Goal: Browse casually: Explore the website without a specific task or goal

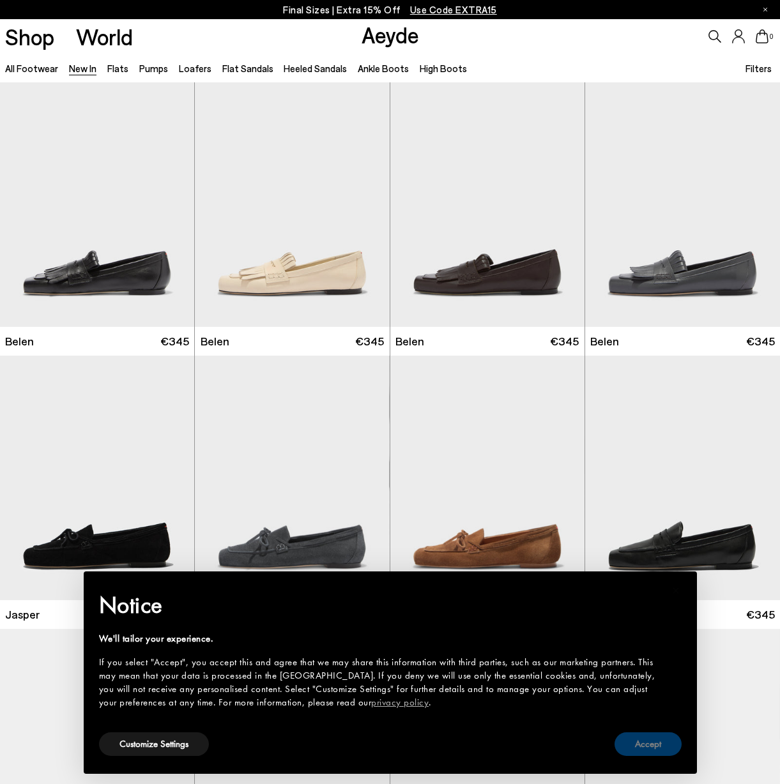
click at [657, 748] on button "Accept" at bounding box center [648, 745] width 67 height 24
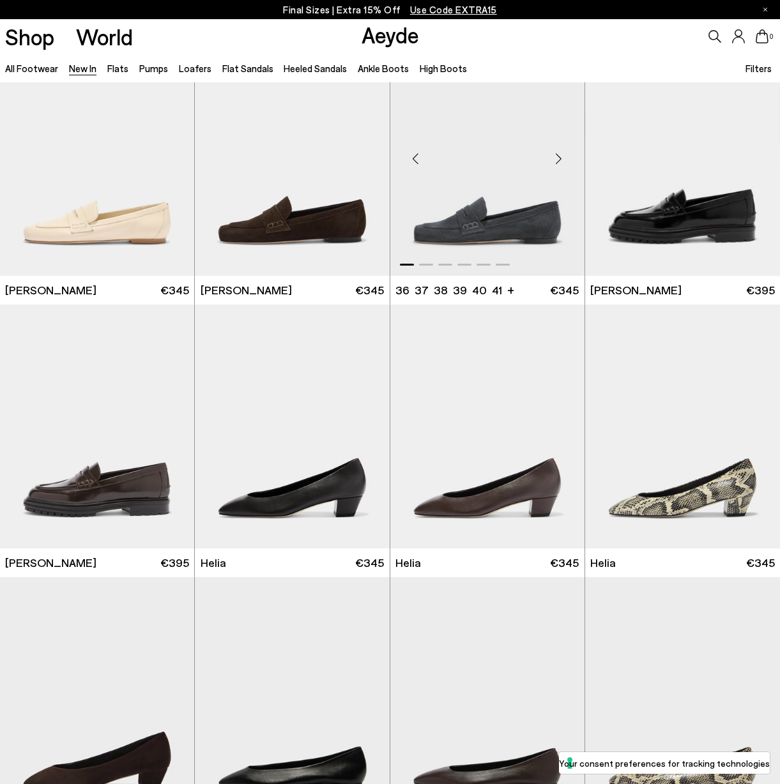
scroll to position [604, 0]
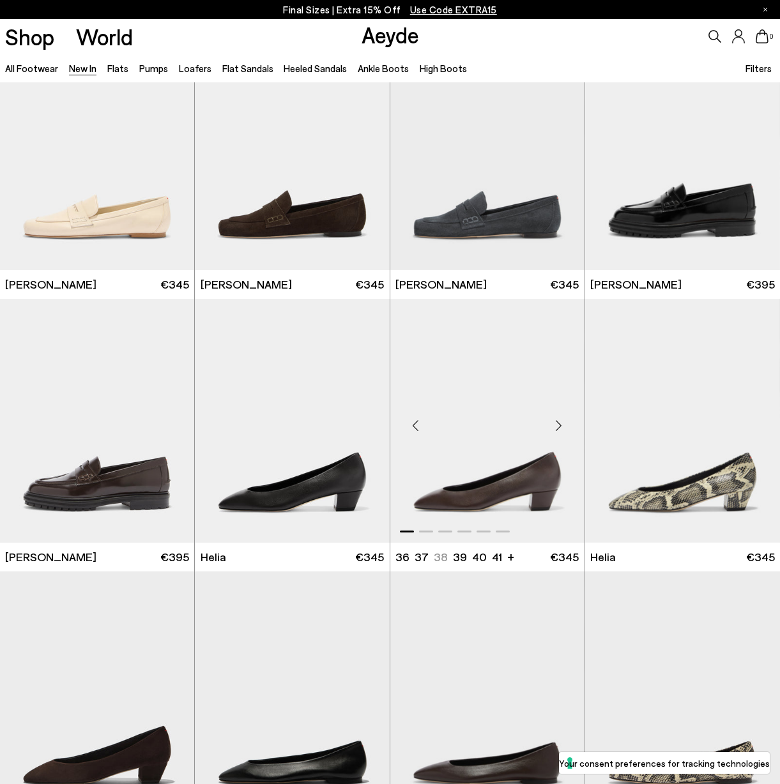
click at [558, 425] on div "Next slide" at bounding box center [559, 426] width 38 height 38
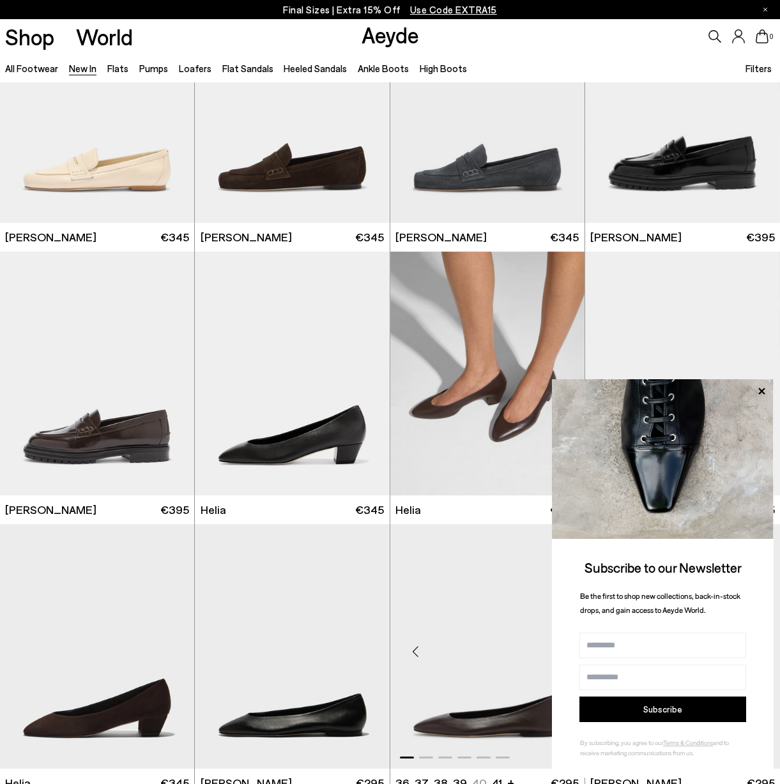
scroll to position [649, 0]
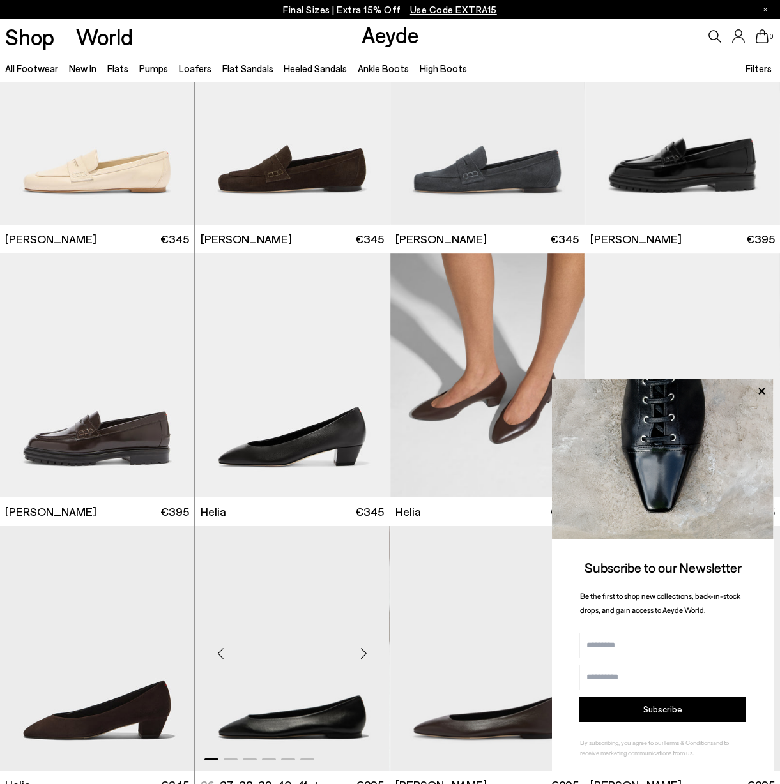
click at [364, 646] on div "Next slide" at bounding box center [364, 654] width 38 height 38
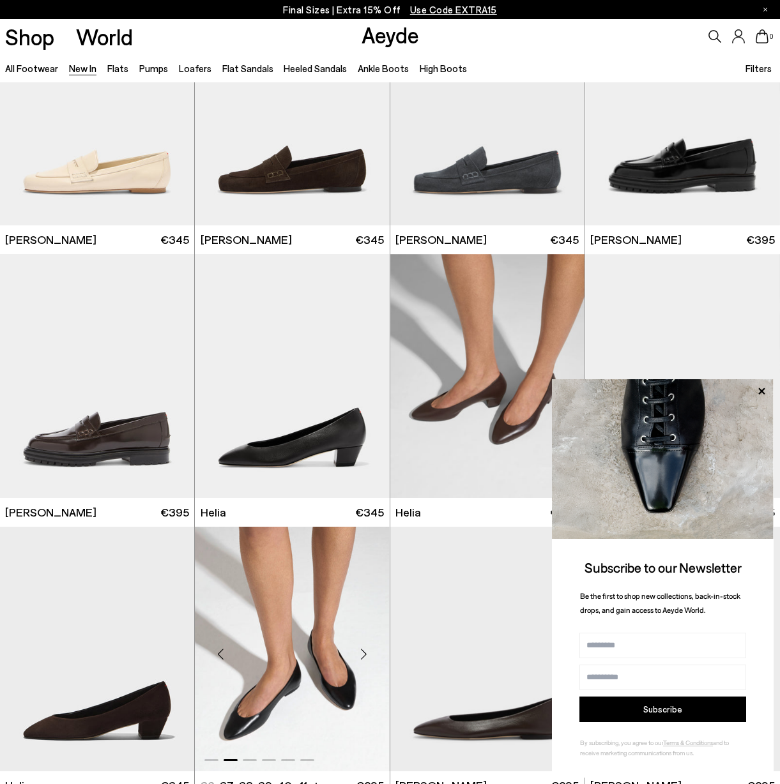
scroll to position [642, 0]
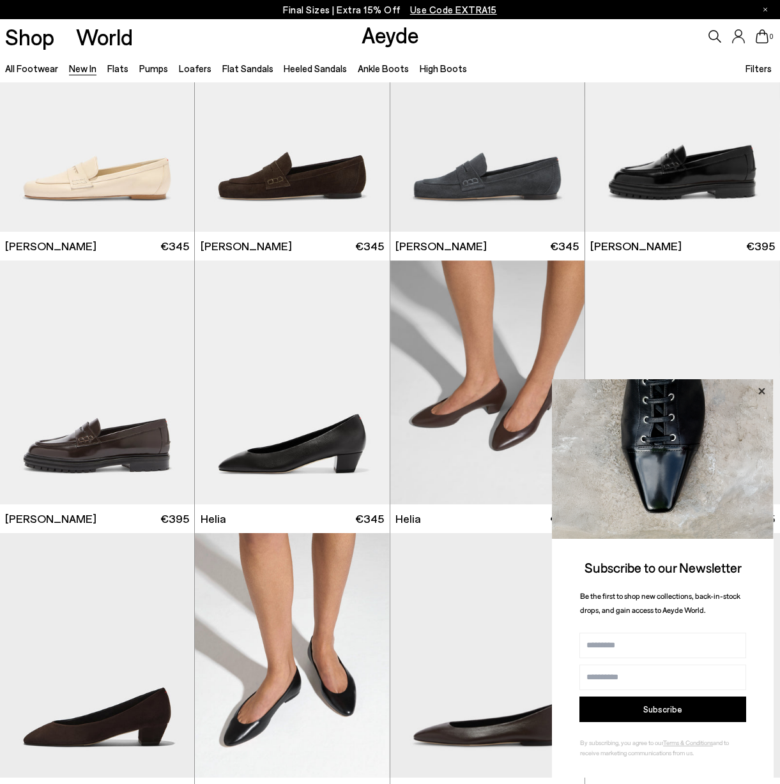
click at [762, 392] on icon at bounding box center [761, 391] width 17 height 17
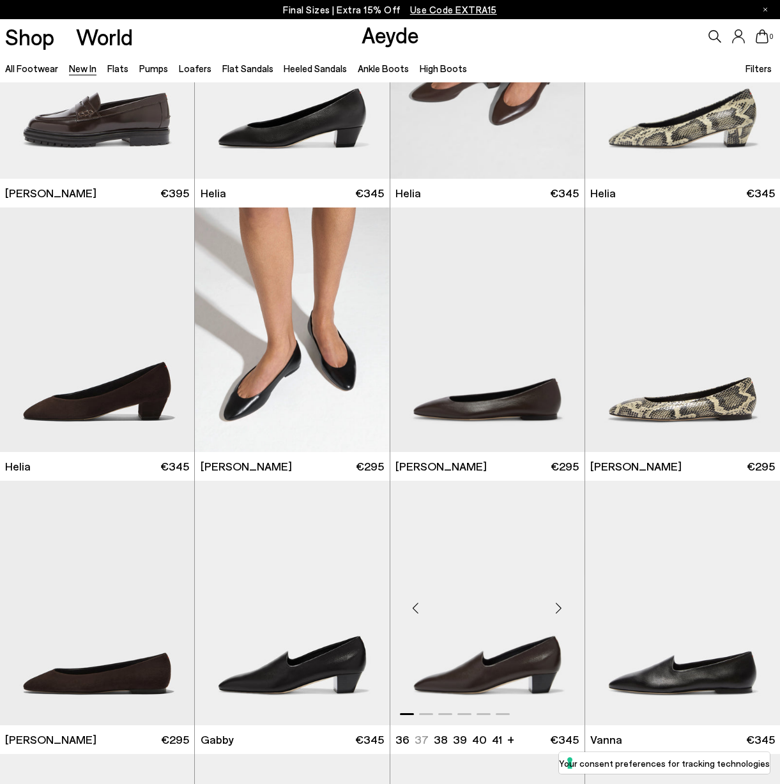
scroll to position [1043, 0]
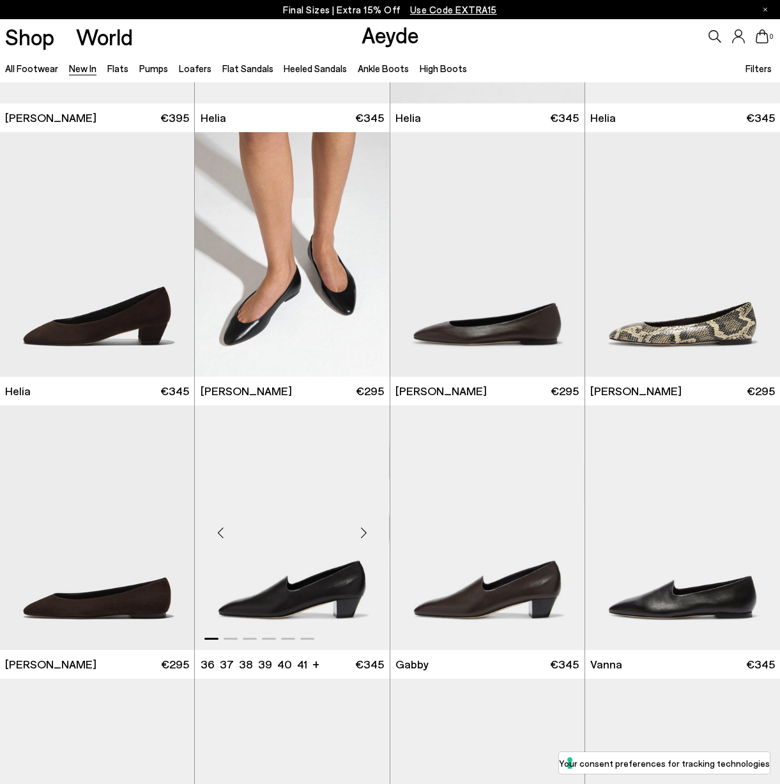
click at [367, 528] on div "Next slide" at bounding box center [364, 533] width 38 height 38
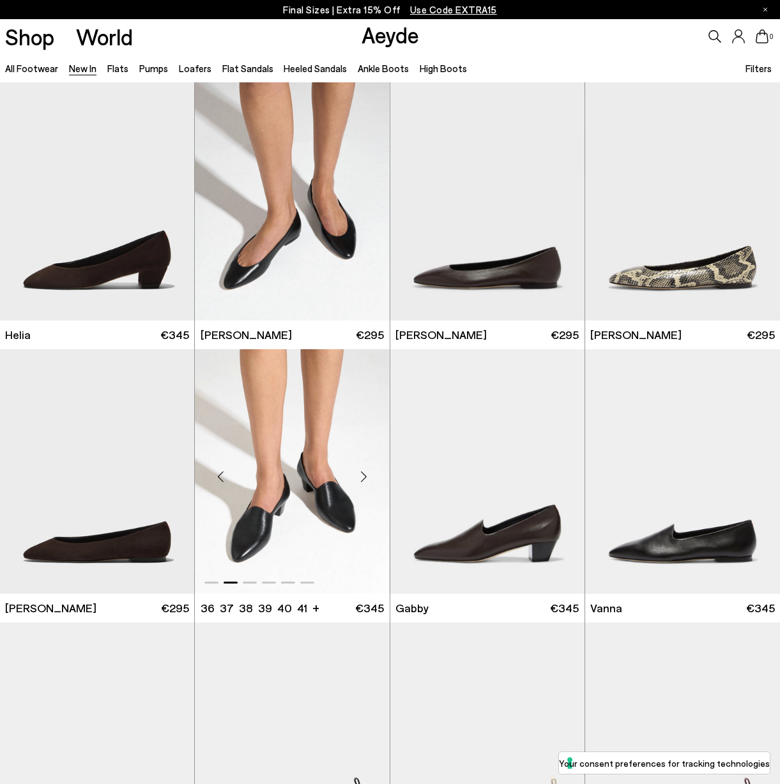
scroll to position [1101, 0]
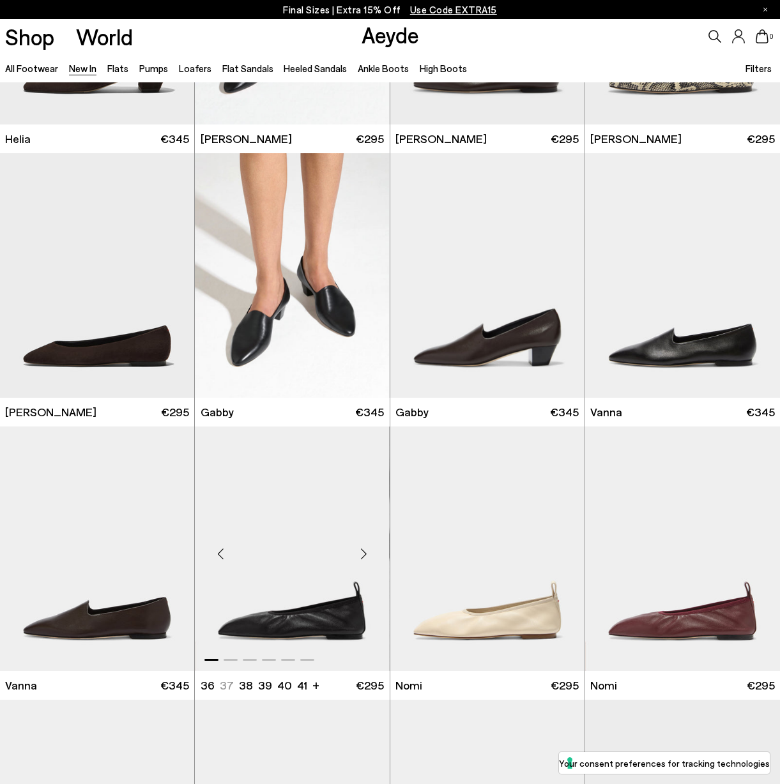
scroll to position [1297, 0]
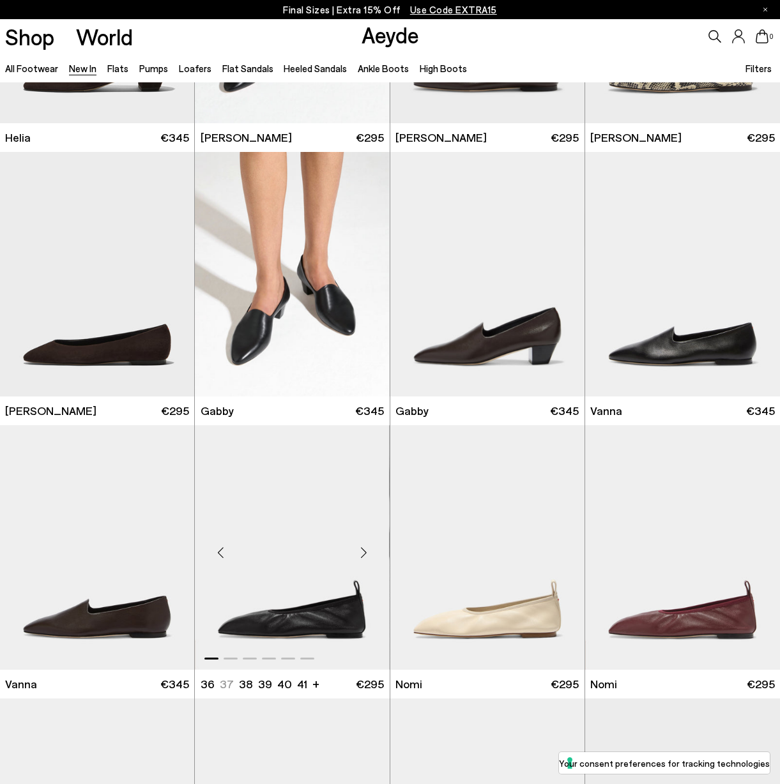
click at [362, 549] on div "Next slide" at bounding box center [364, 552] width 38 height 38
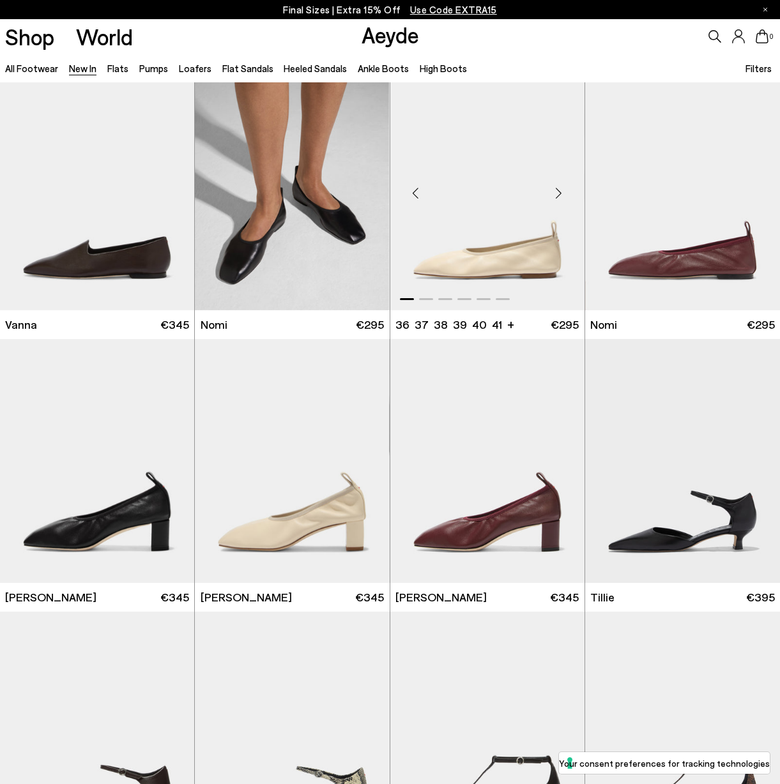
scroll to position [1657, 0]
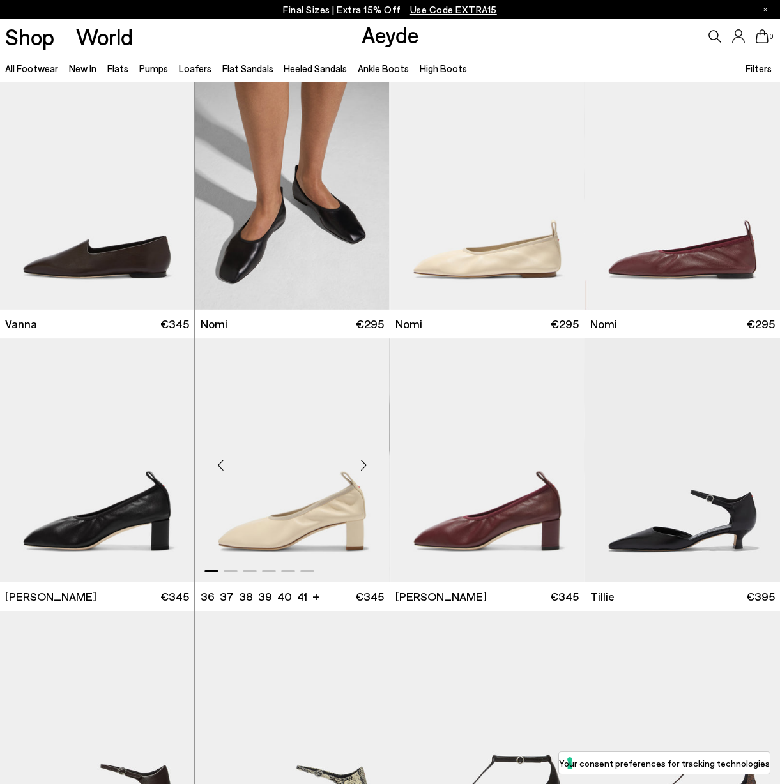
click at [364, 465] on div "Next slide" at bounding box center [364, 466] width 38 height 38
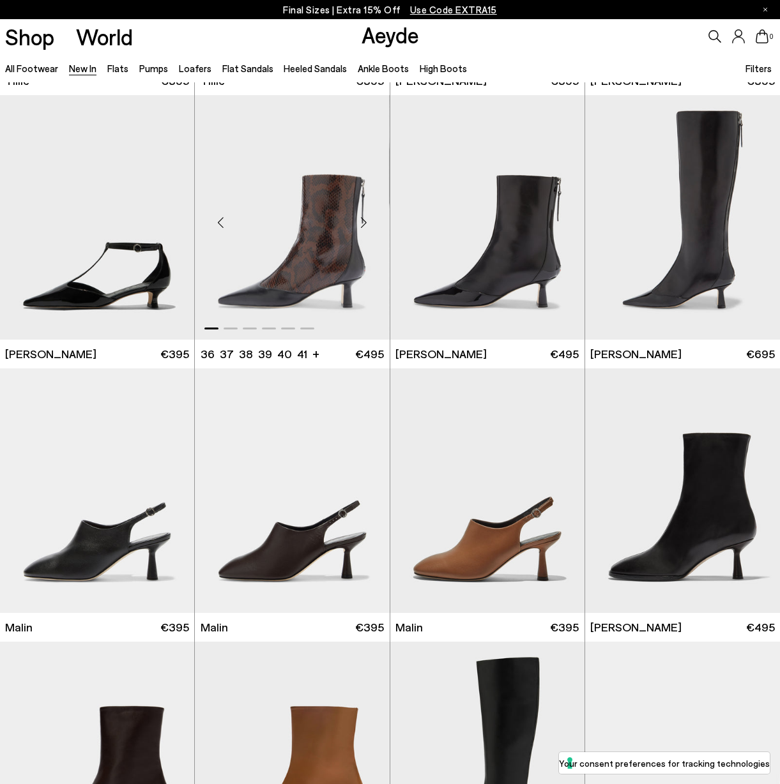
scroll to position [2552, 0]
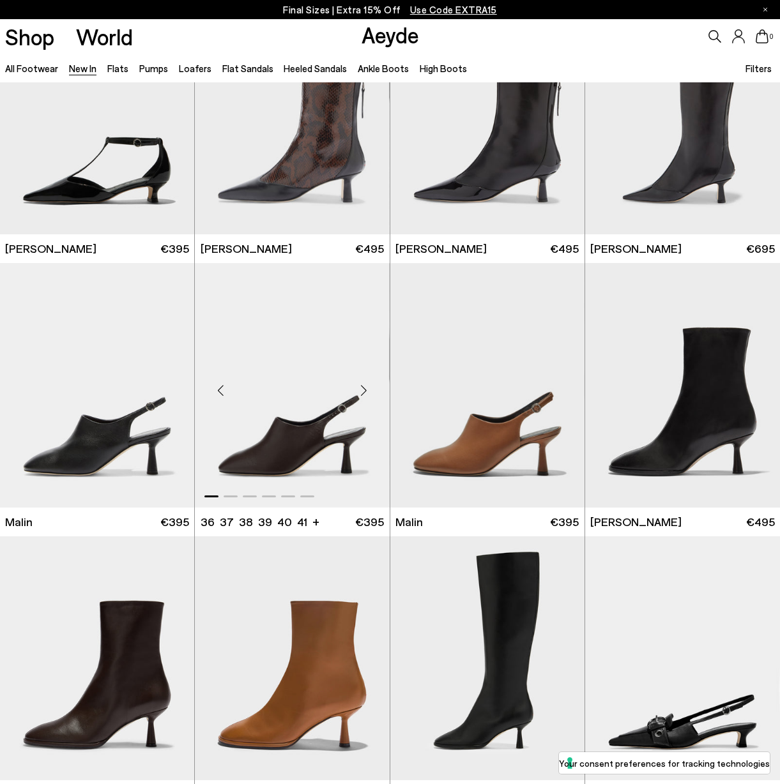
click at [365, 390] on div "Next slide" at bounding box center [364, 390] width 38 height 38
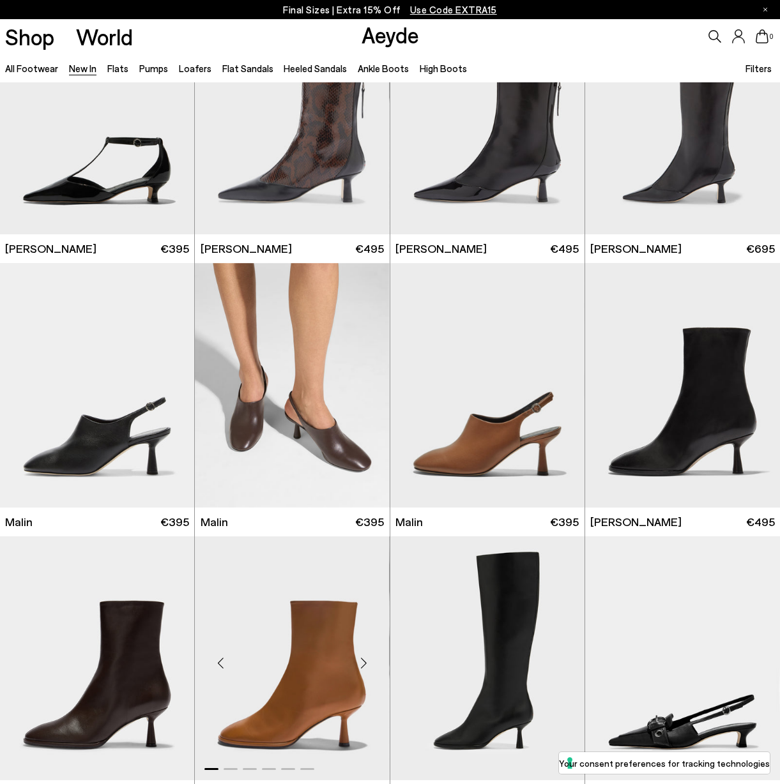
scroll to position [2698, 0]
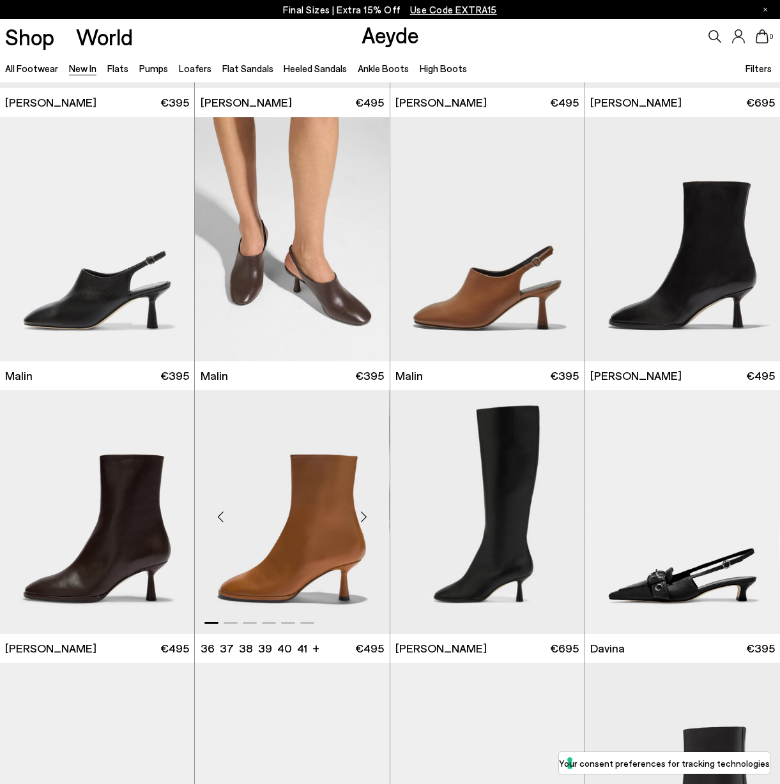
click at [362, 514] on div "Next slide" at bounding box center [364, 517] width 38 height 38
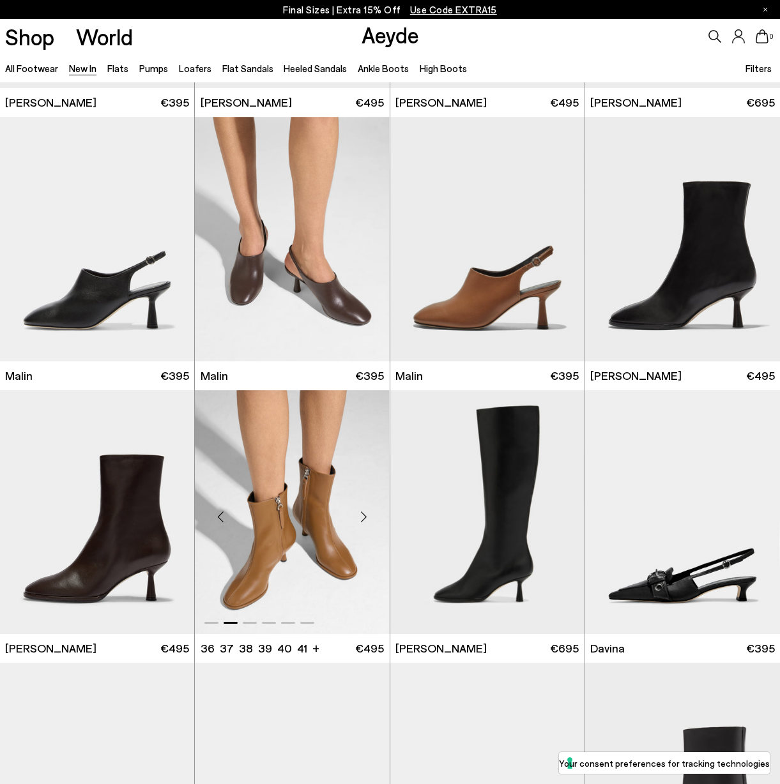
click at [365, 512] on div "Next slide" at bounding box center [364, 517] width 38 height 38
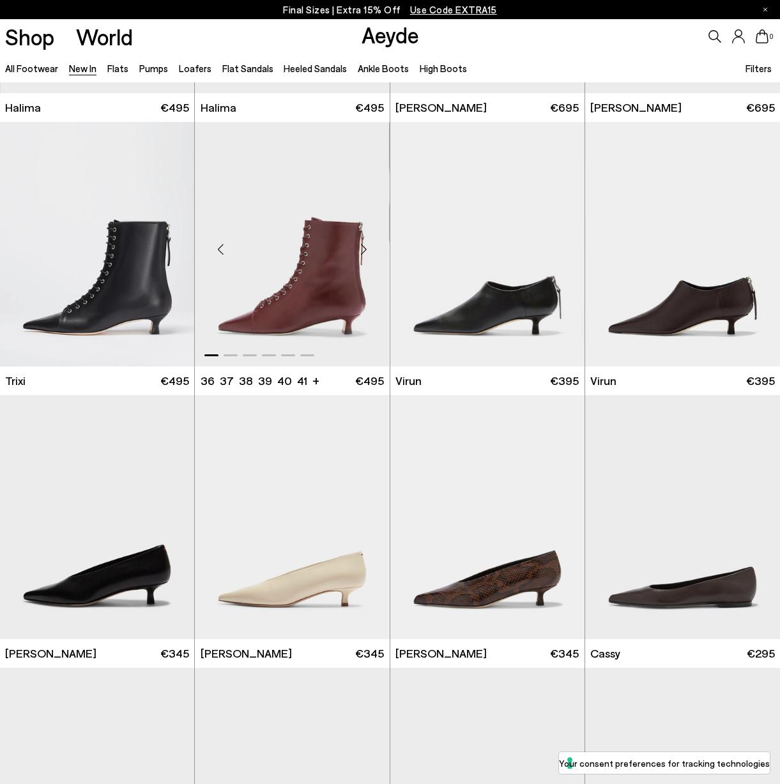
scroll to position [3787, 0]
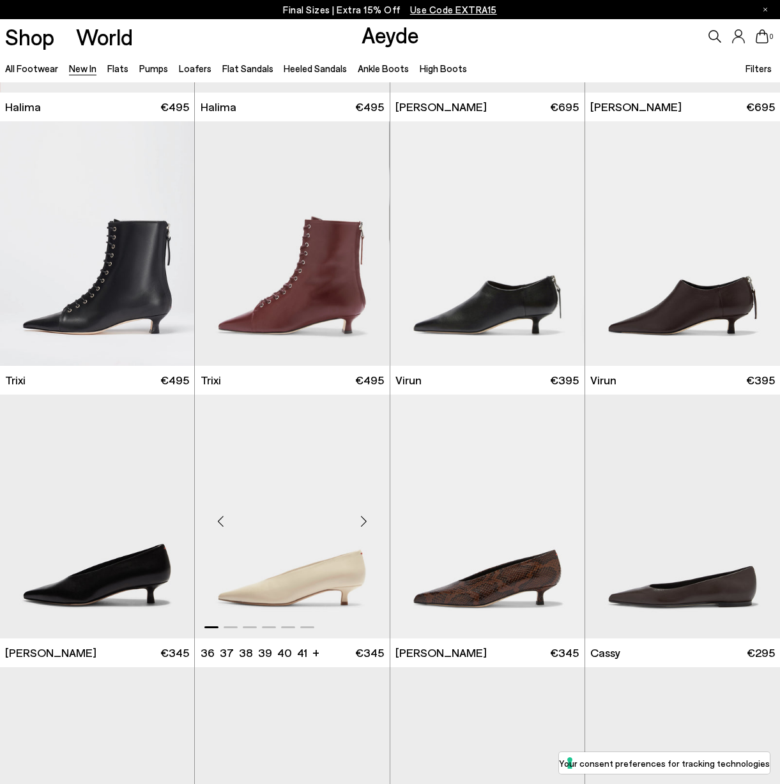
click at [361, 526] on div "Next slide" at bounding box center [364, 522] width 38 height 38
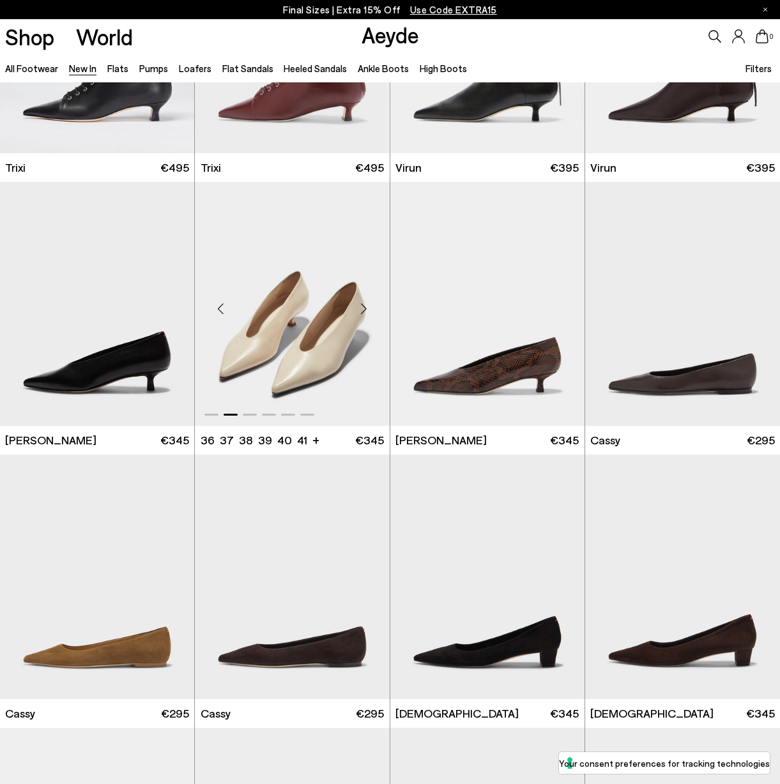
scroll to position [4005, 0]
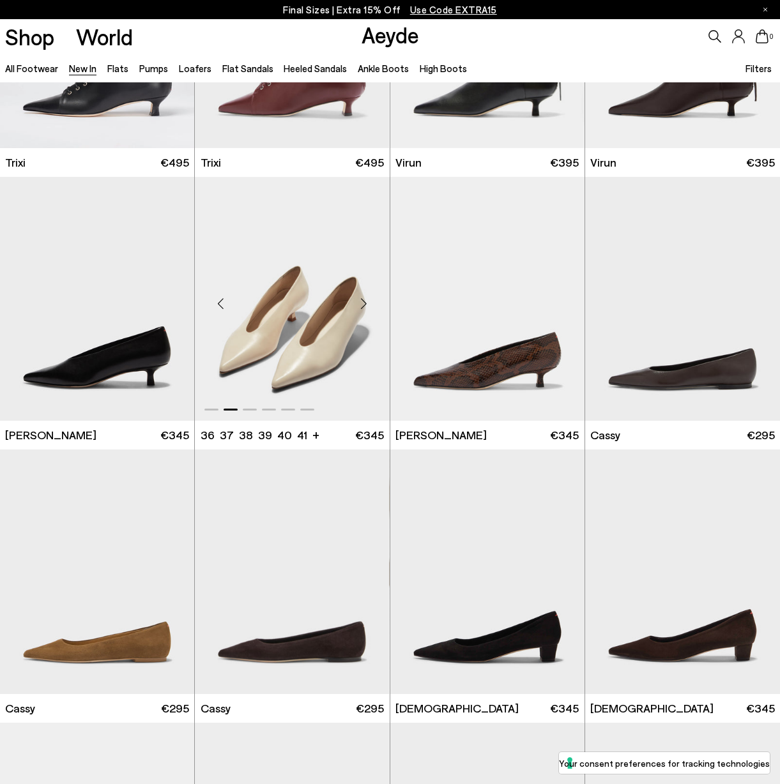
click at [365, 303] on div "Next slide" at bounding box center [364, 304] width 38 height 38
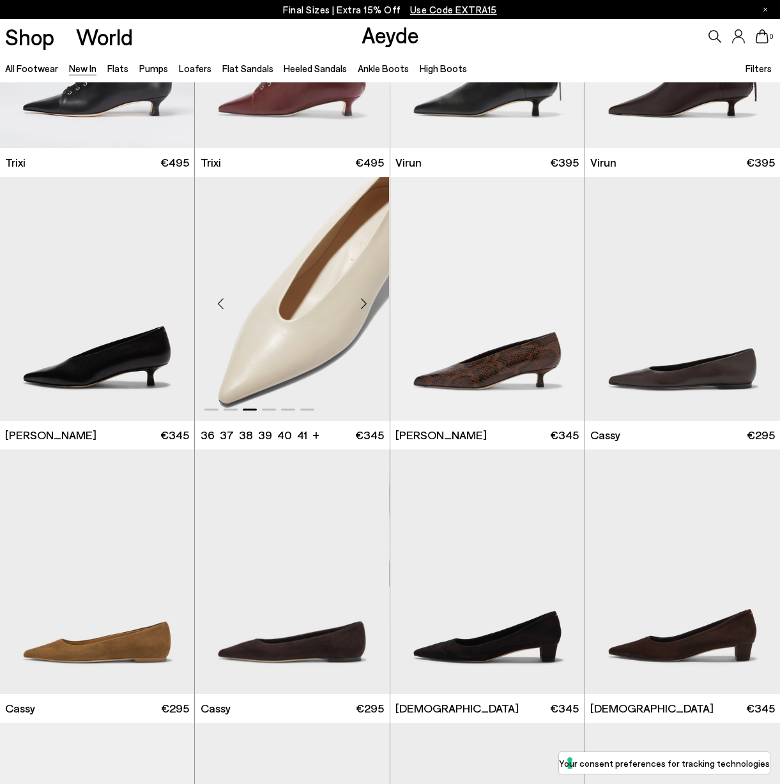
click at [365, 303] on div "Next slide" at bounding box center [364, 304] width 38 height 38
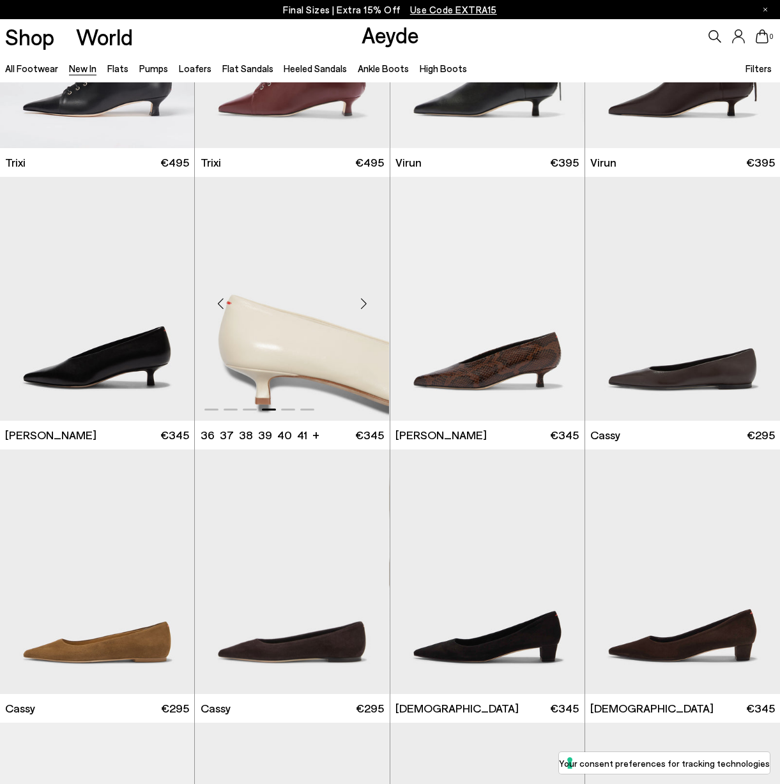
click at [365, 303] on div "Next slide" at bounding box center [364, 304] width 38 height 38
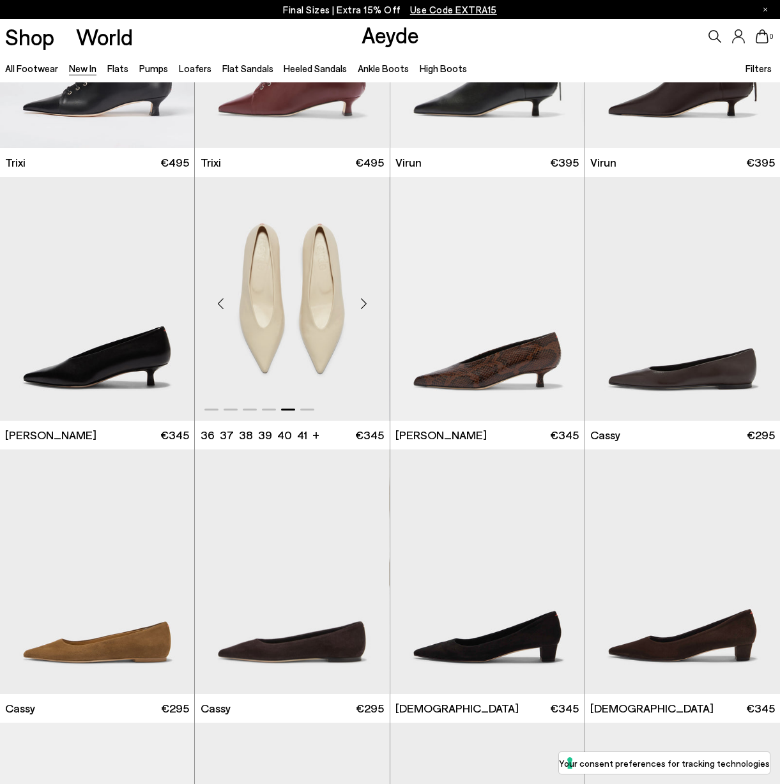
click at [365, 303] on div "Next slide" at bounding box center [364, 304] width 38 height 38
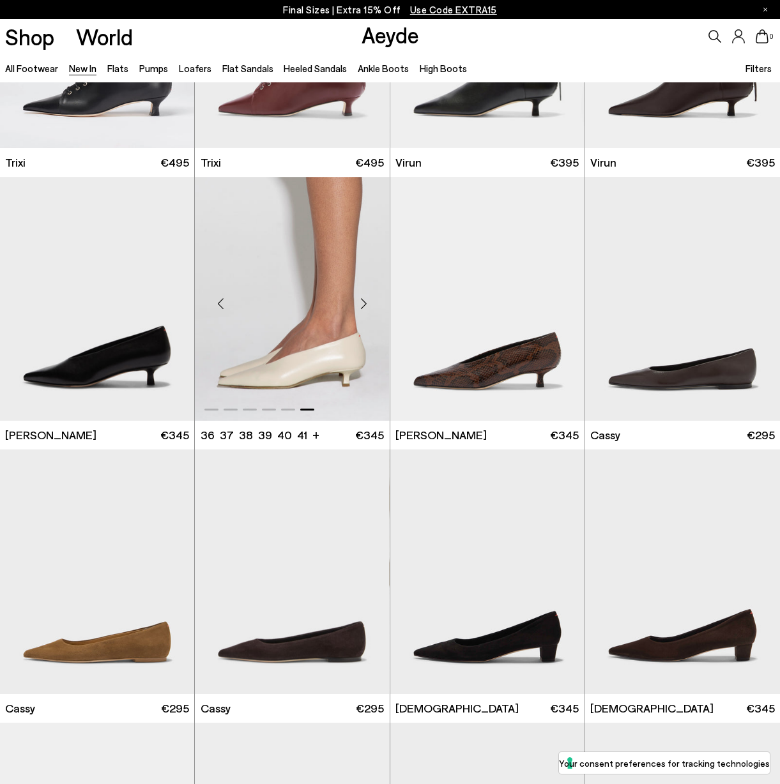
click at [218, 303] on div "Previous slide" at bounding box center [220, 304] width 38 height 38
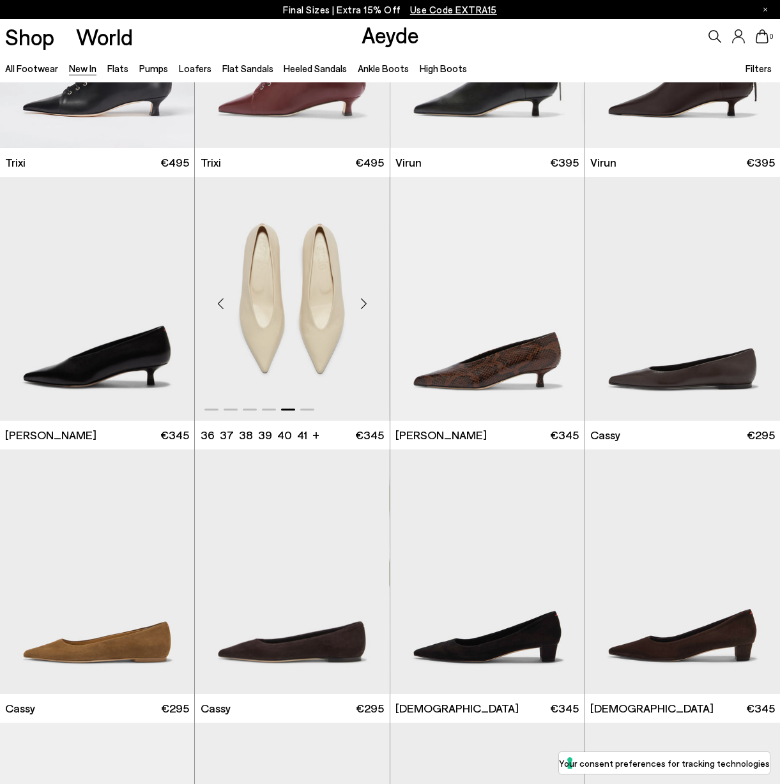
click at [218, 303] on div "Previous slide" at bounding box center [220, 304] width 38 height 38
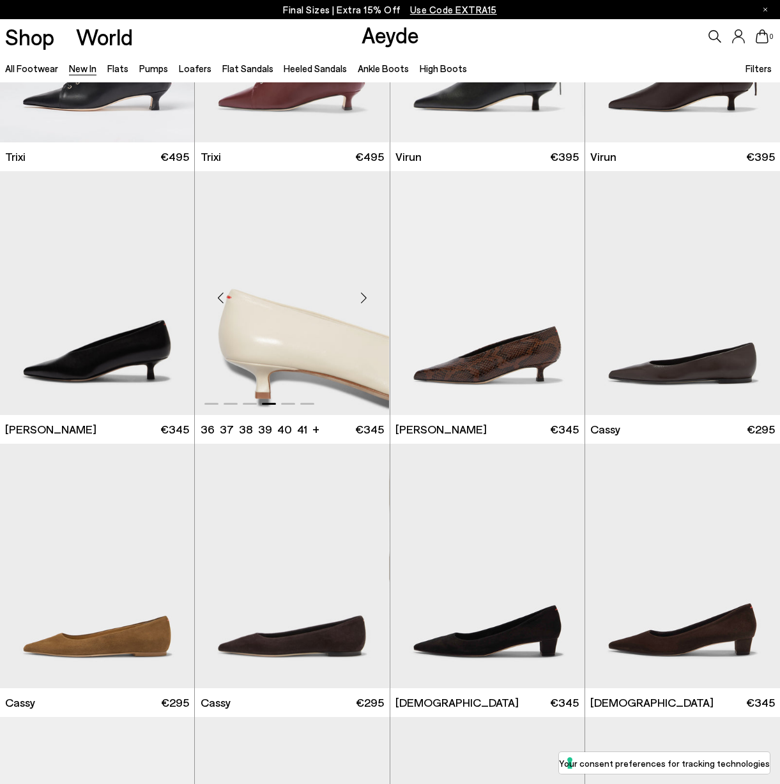
scroll to position [4013, 0]
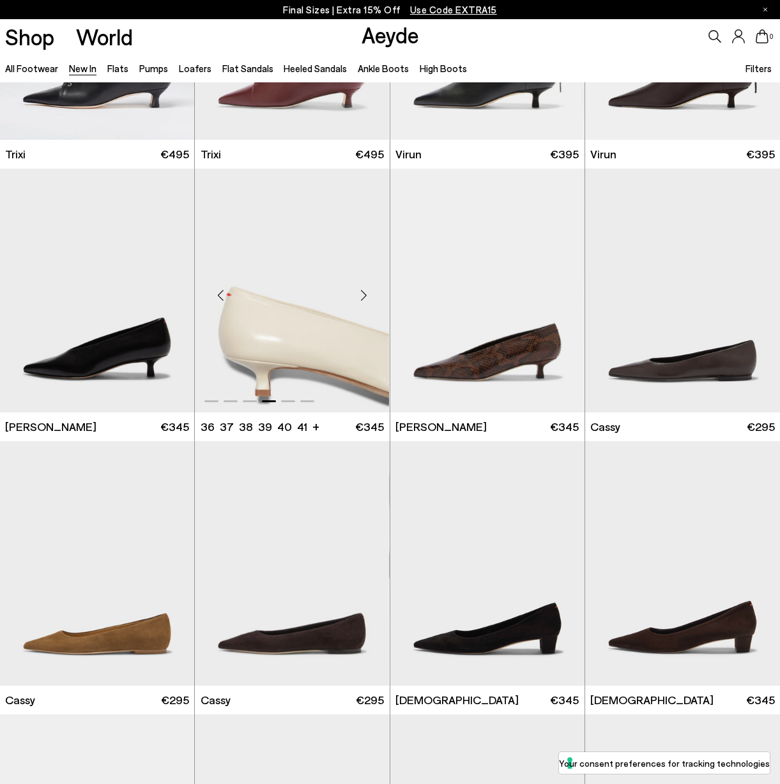
click at [369, 296] on div "Next slide" at bounding box center [364, 296] width 38 height 38
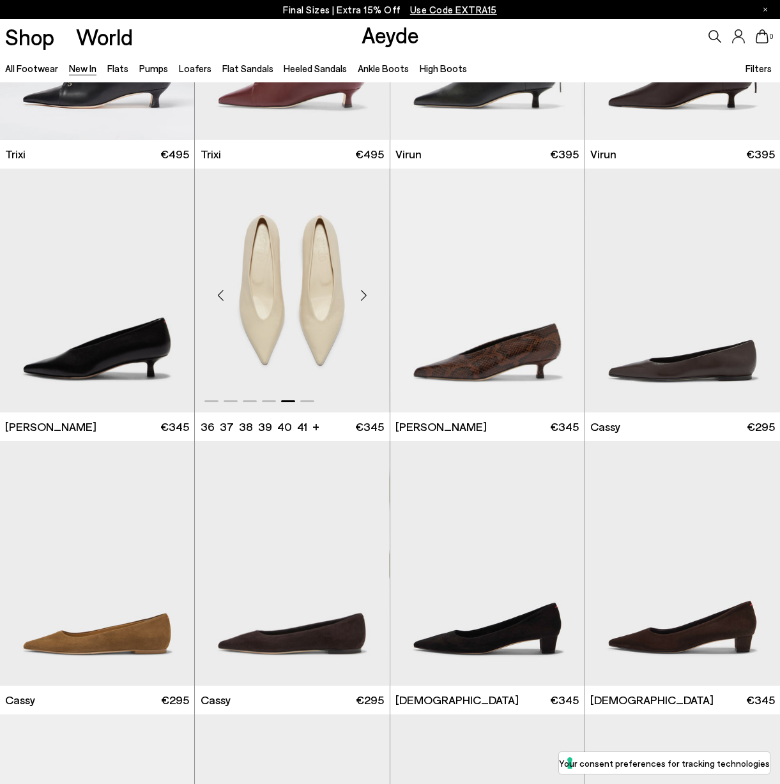
click at [361, 291] on div "Next slide" at bounding box center [364, 296] width 38 height 38
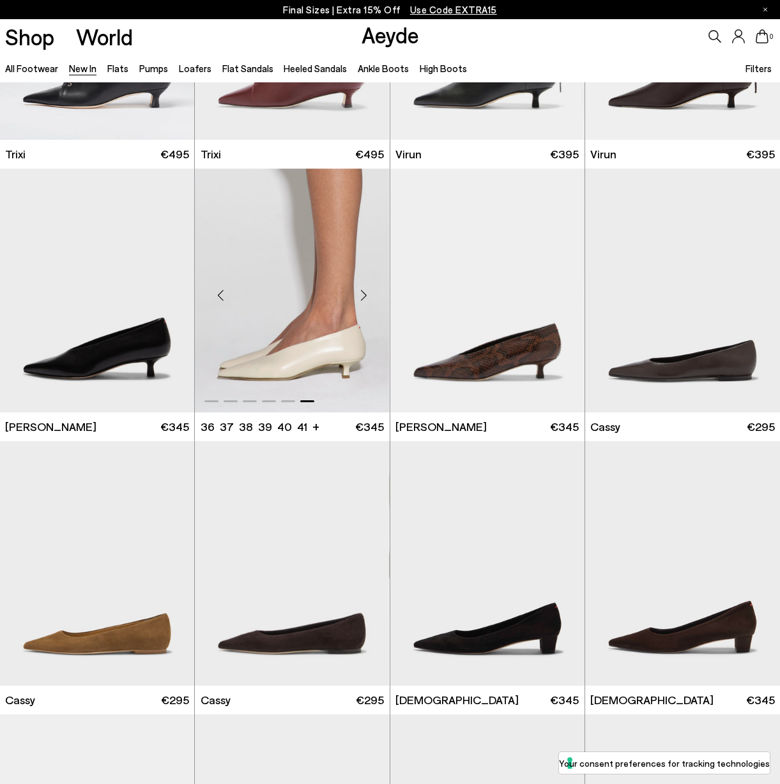
click at [361, 291] on div "Next slide" at bounding box center [364, 296] width 38 height 38
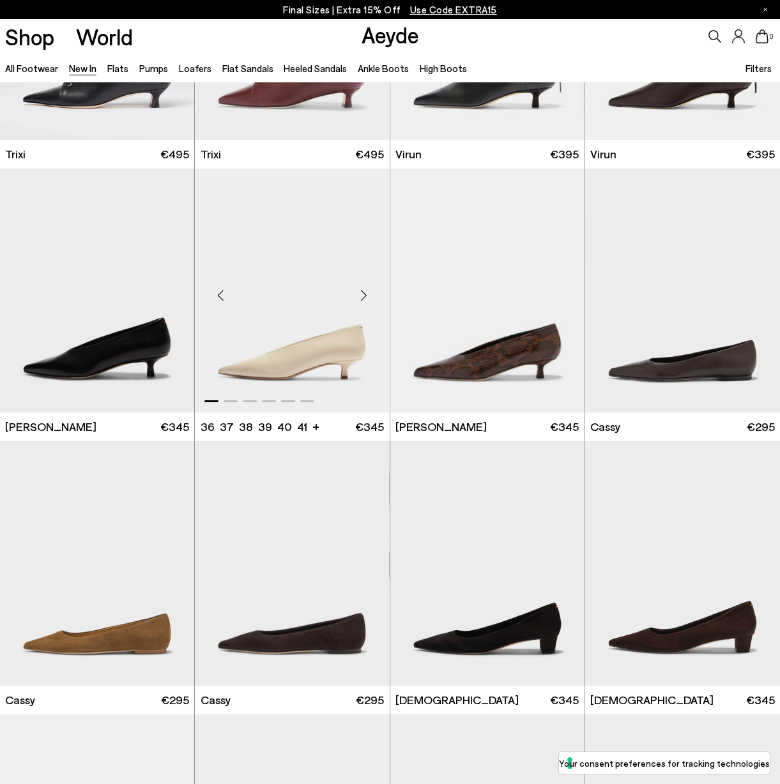
click at [361, 291] on div "Next slide" at bounding box center [364, 296] width 38 height 38
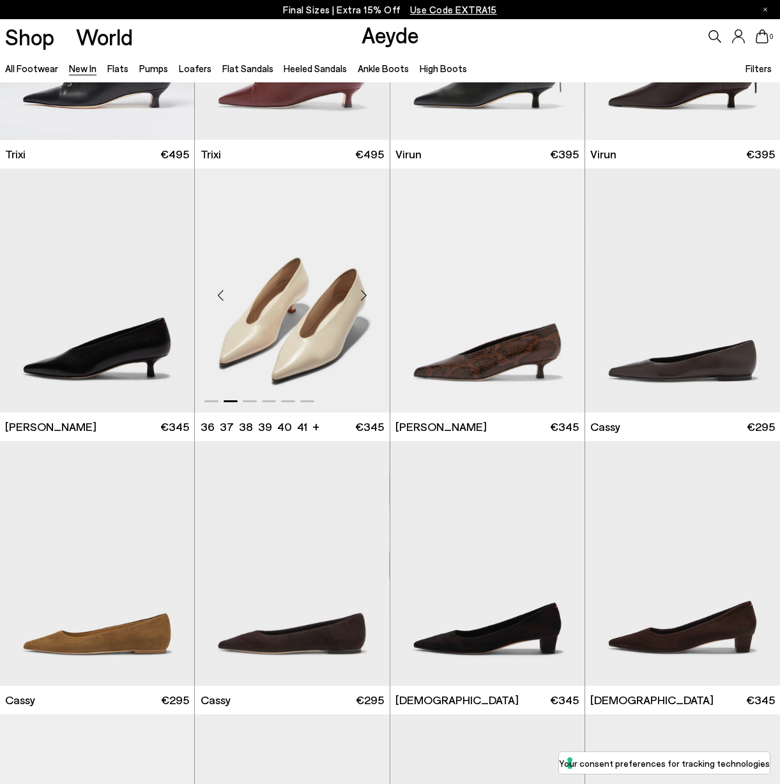
click at [361, 291] on div "Next slide" at bounding box center [364, 296] width 38 height 38
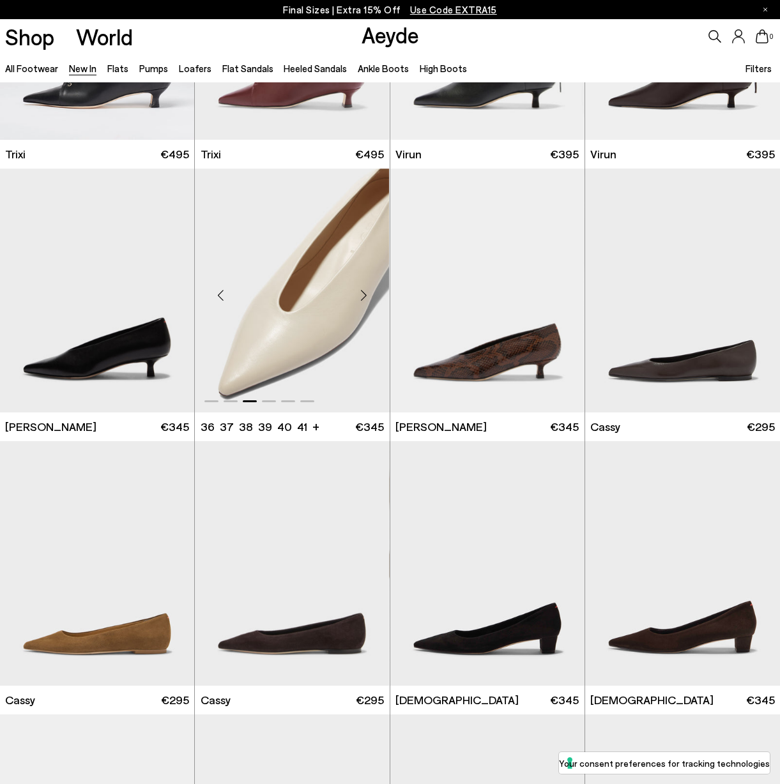
click at [361, 291] on div "Next slide" at bounding box center [364, 296] width 38 height 38
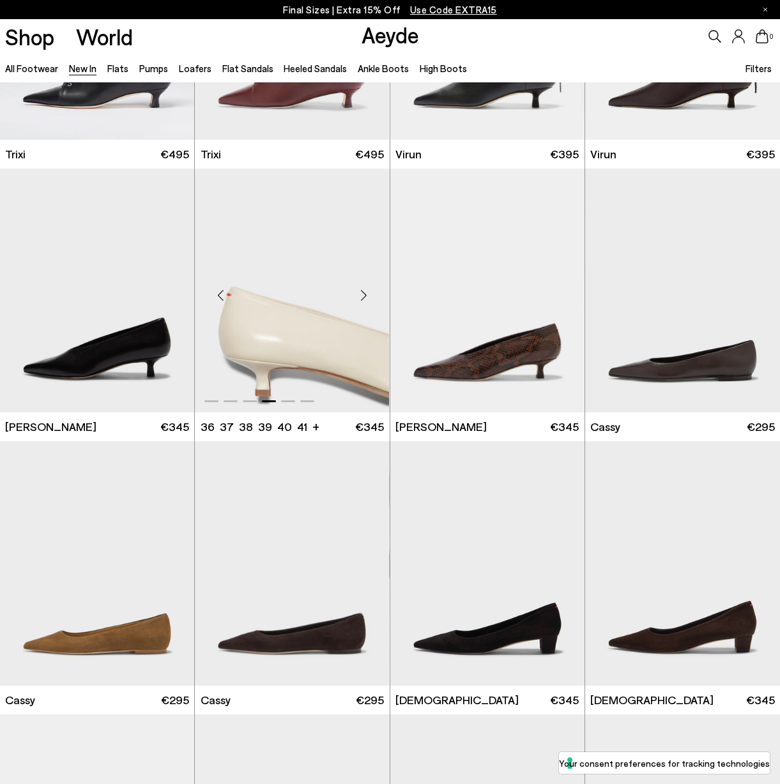
click at [361, 291] on div "Next slide" at bounding box center [364, 296] width 38 height 38
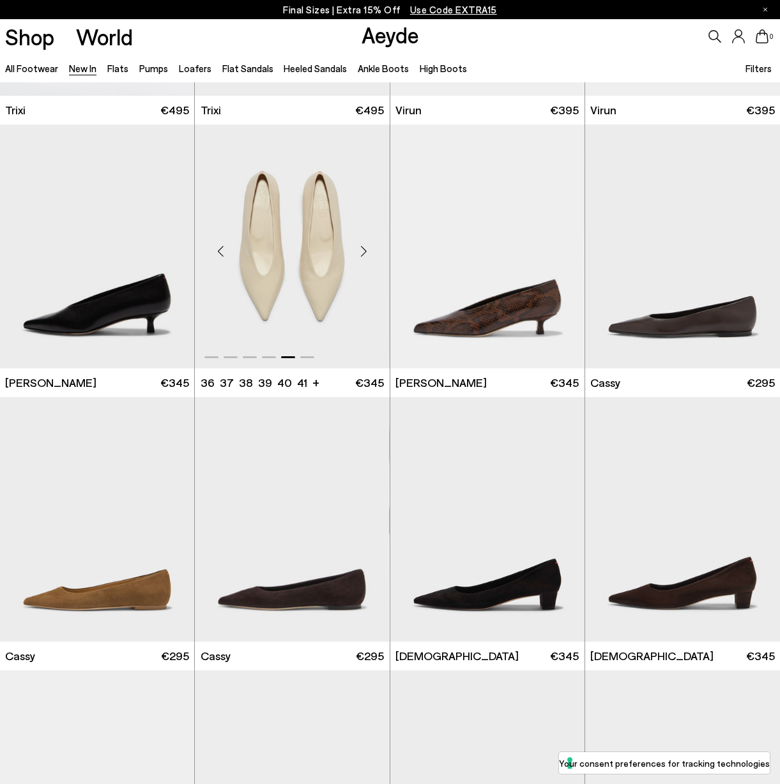
scroll to position [4057, 1]
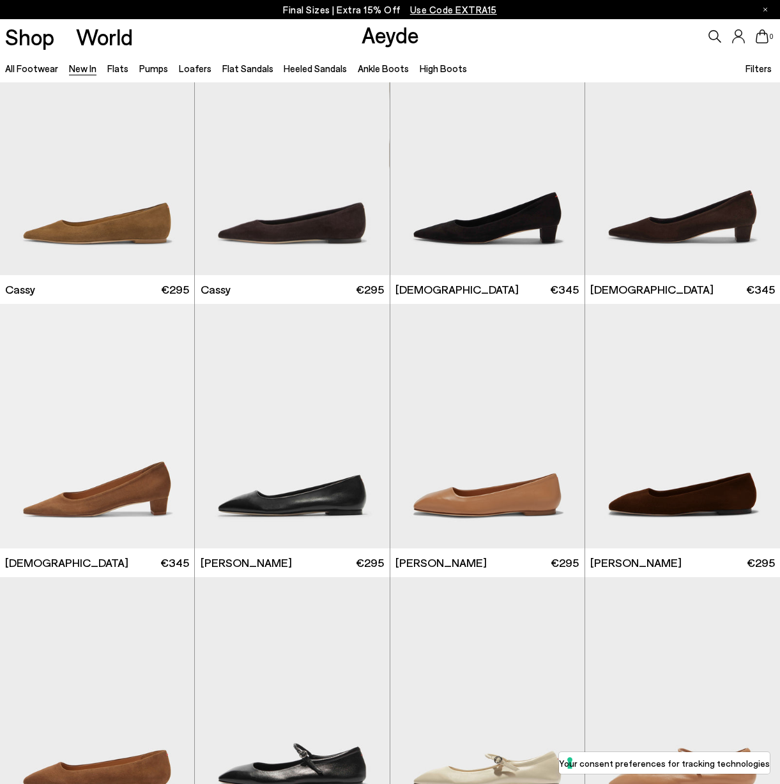
scroll to position [4431, 0]
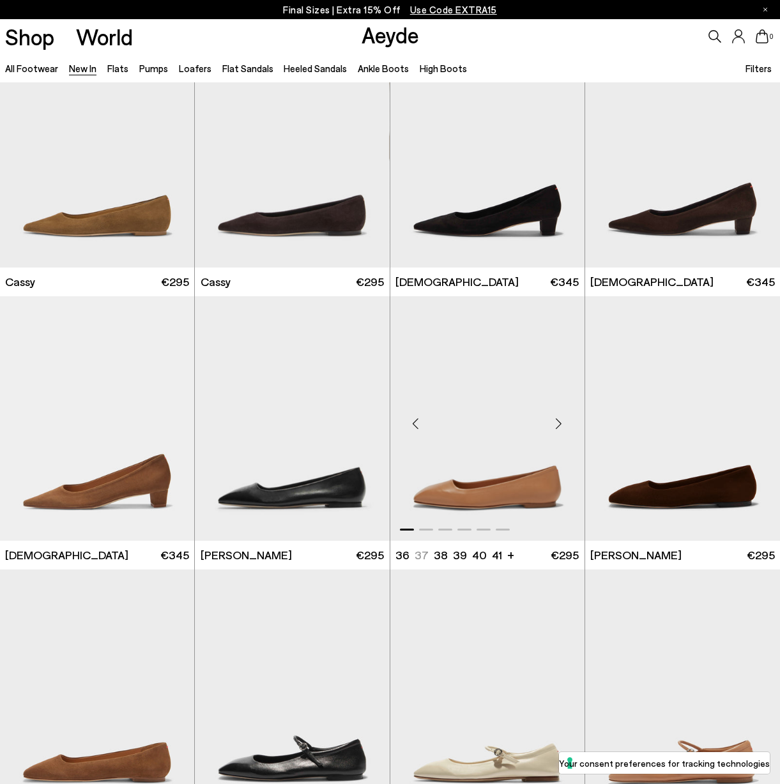
click at [558, 428] on div "Next slide" at bounding box center [559, 423] width 38 height 38
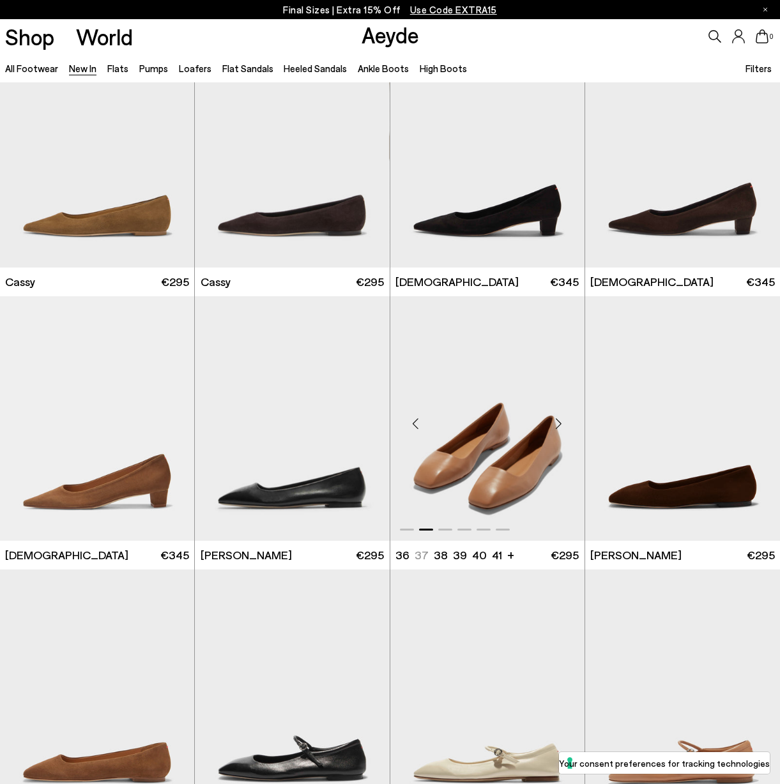
click at [557, 426] on div "Next slide" at bounding box center [559, 423] width 38 height 38
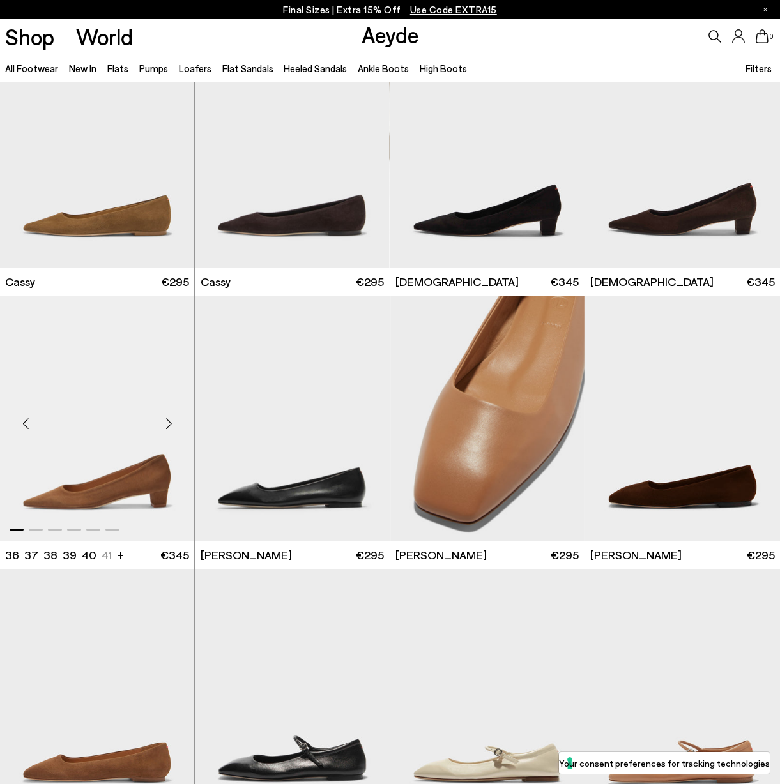
click at [170, 424] on div "Next slide" at bounding box center [168, 423] width 38 height 38
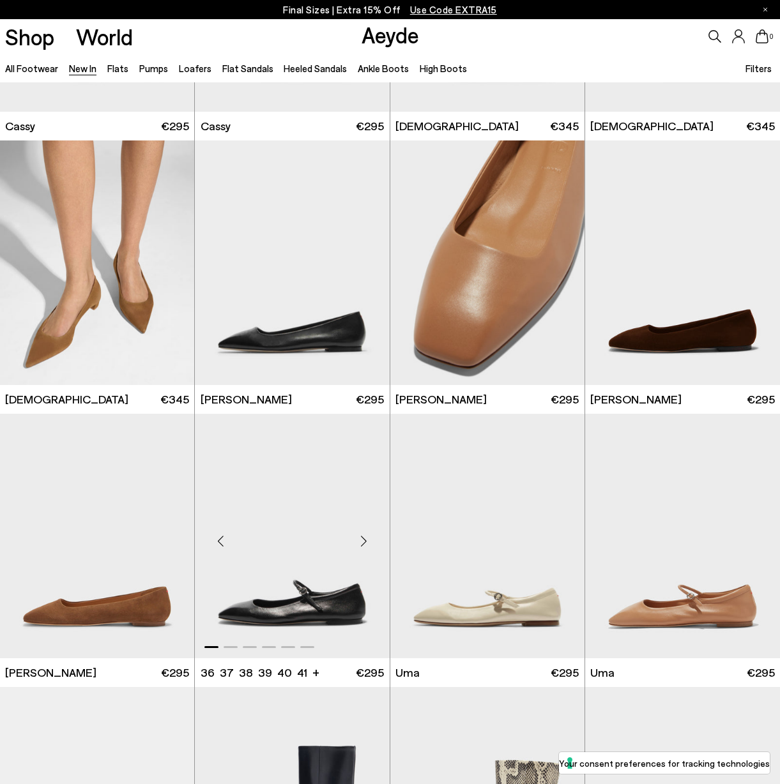
scroll to position [4589, 0]
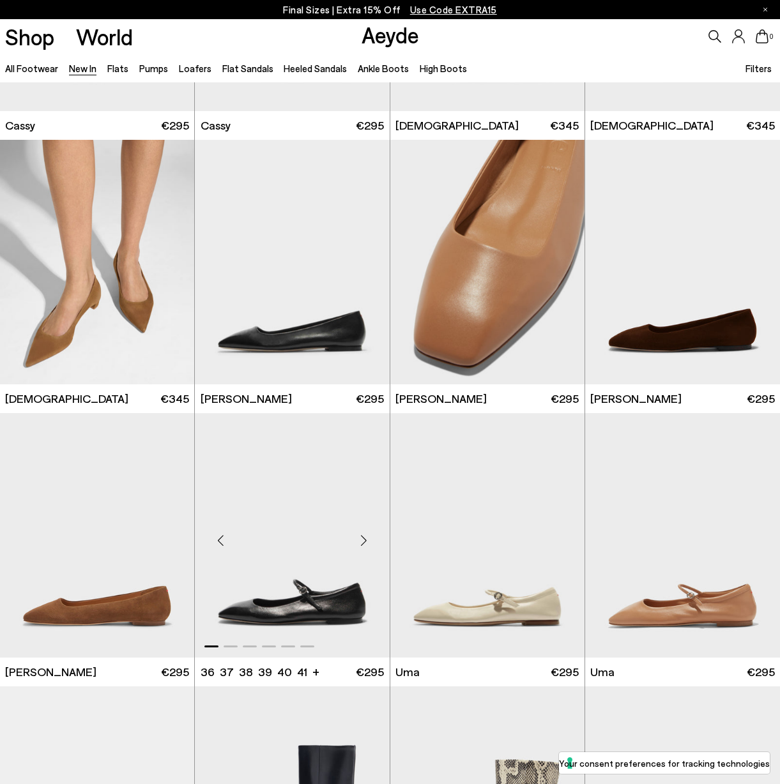
click at [365, 541] on div "Next slide" at bounding box center [364, 540] width 38 height 38
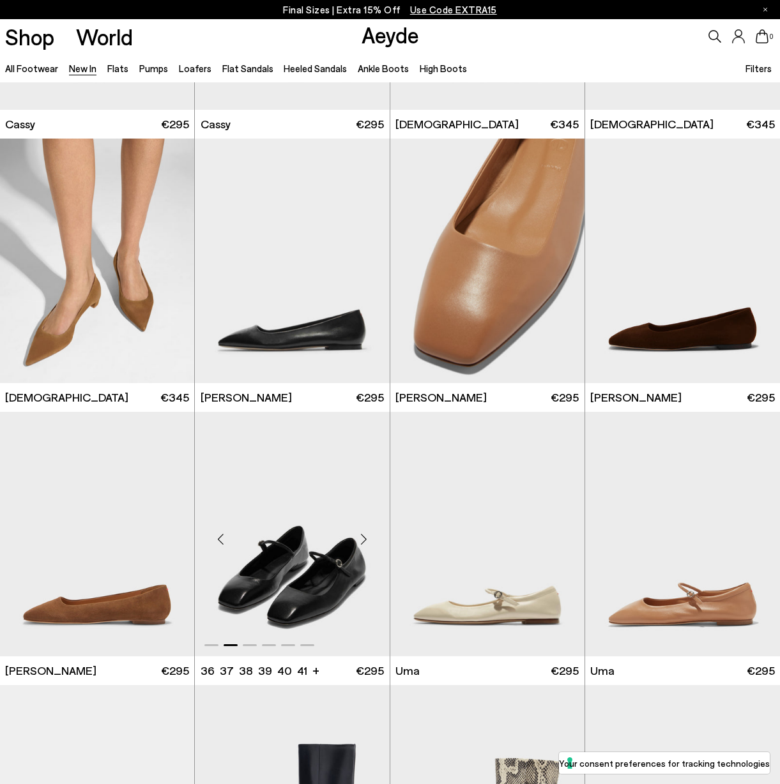
click at [363, 538] on div "Next slide" at bounding box center [364, 539] width 38 height 38
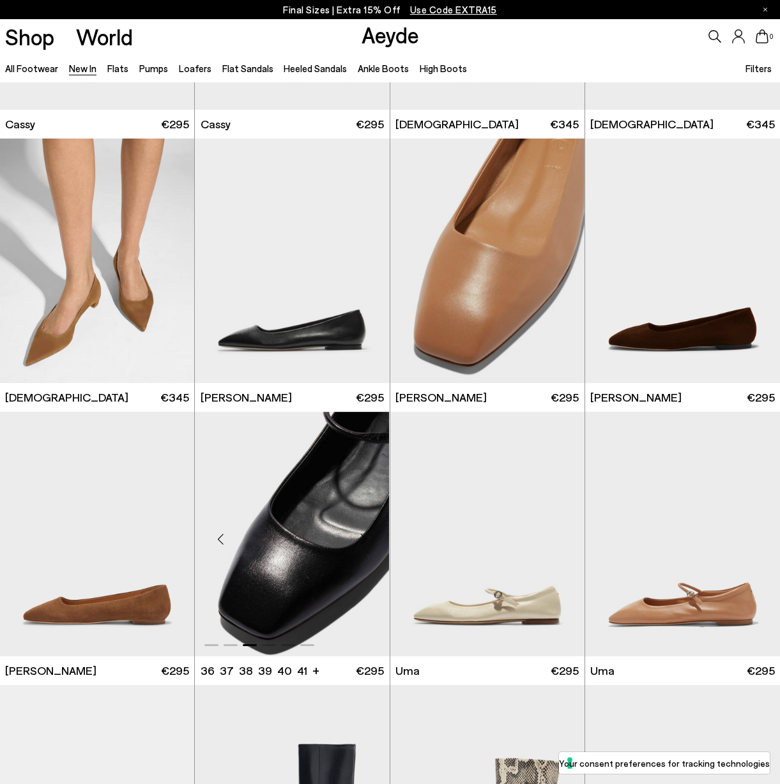
click at [364, 538] on div "Next slide" at bounding box center [364, 539] width 38 height 38
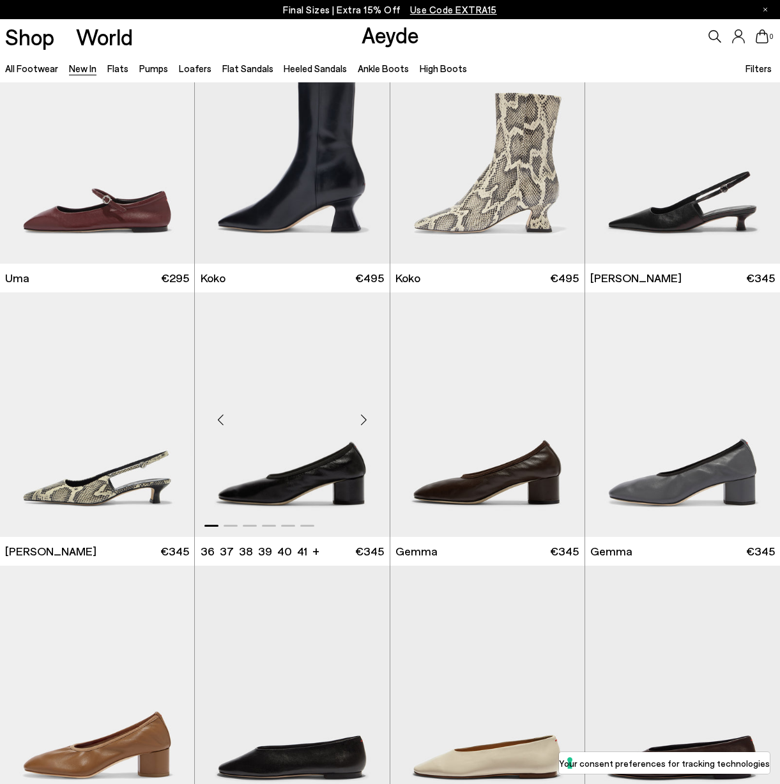
scroll to position [5253, 0]
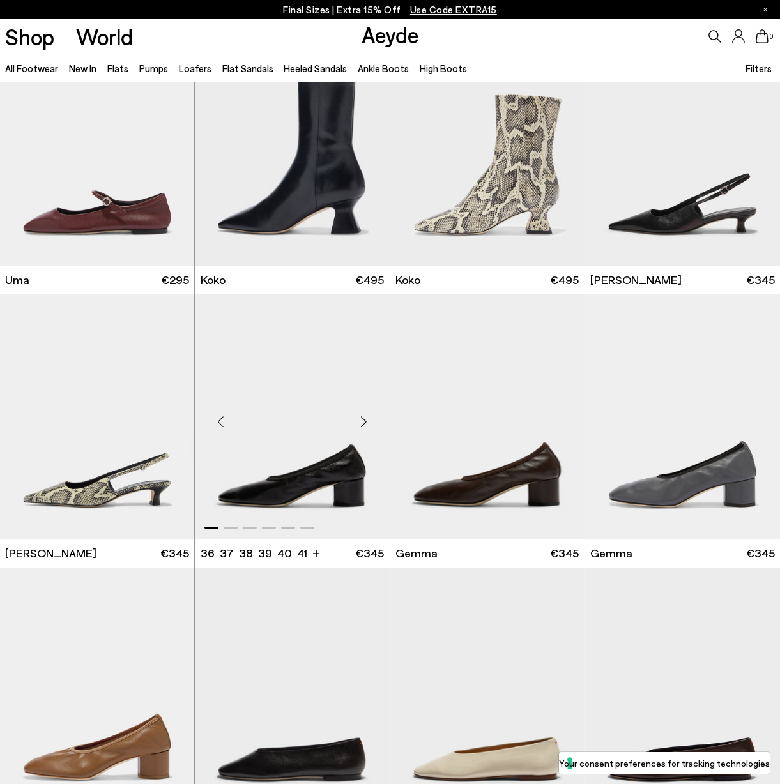
click at [365, 419] on div "Next slide" at bounding box center [364, 422] width 38 height 38
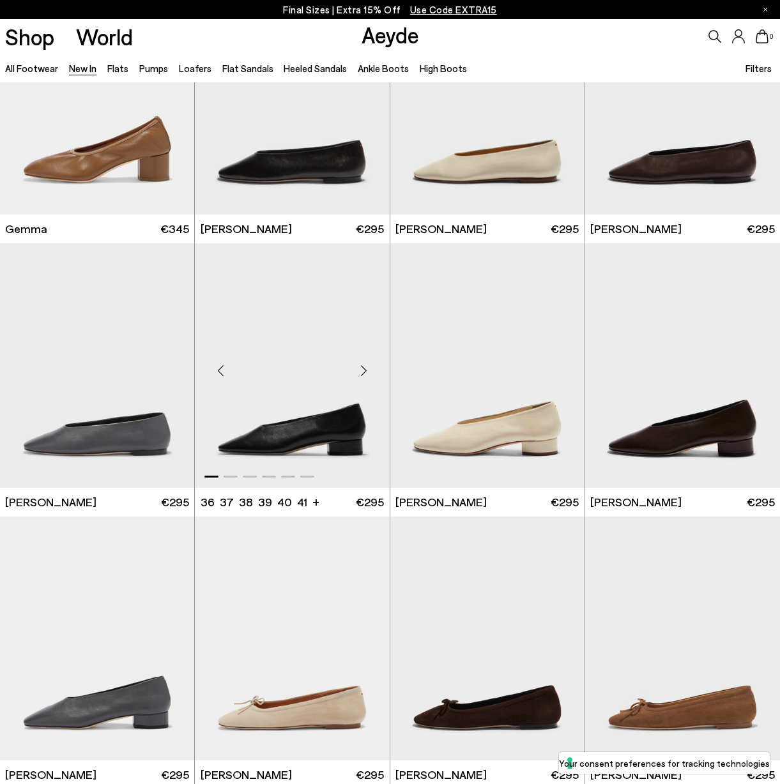
scroll to position [6013, 0]
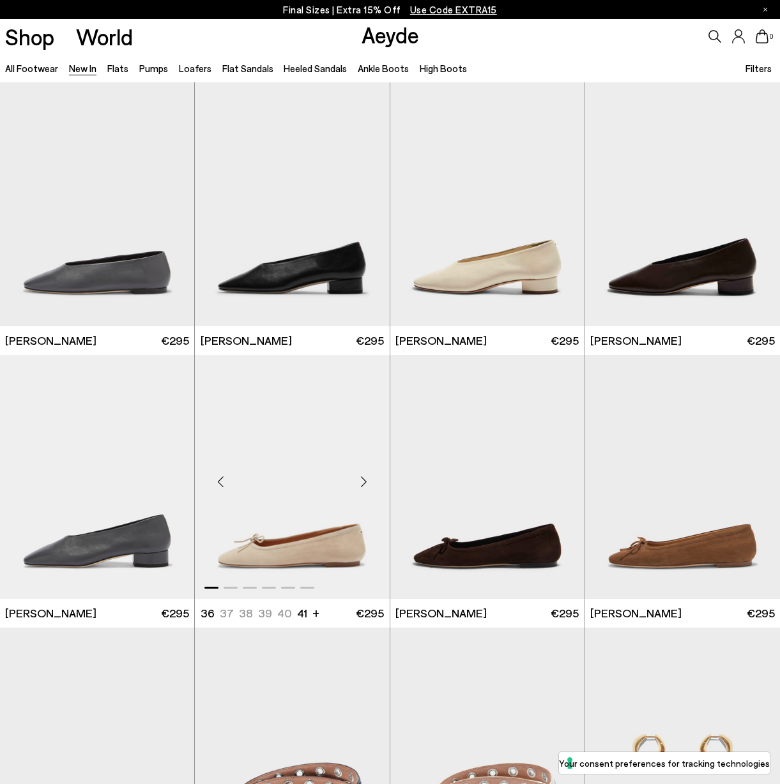
click at [364, 478] on div "Next slide" at bounding box center [364, 482] width 38 height 38
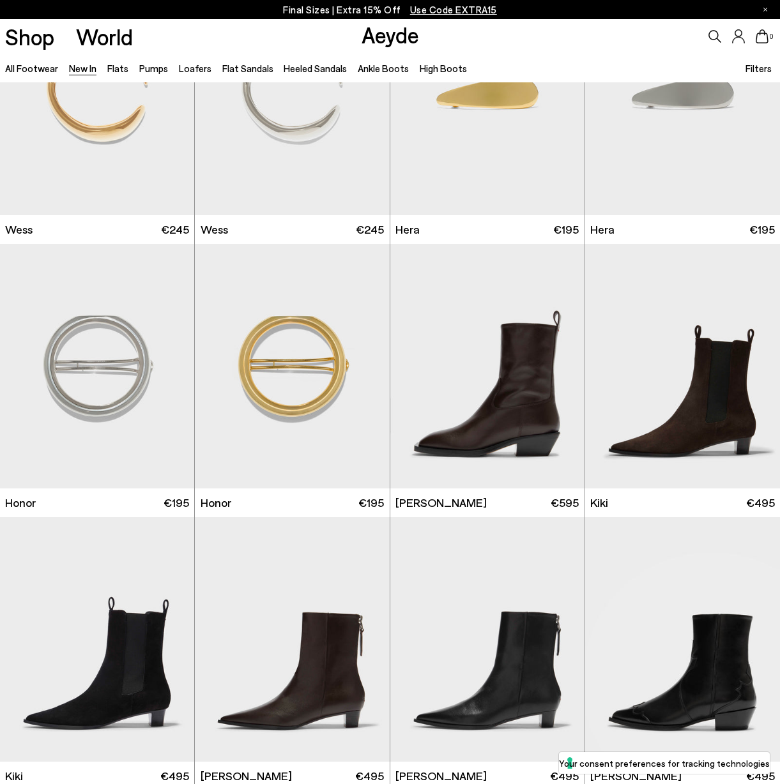
scroll to position [7502, 0]
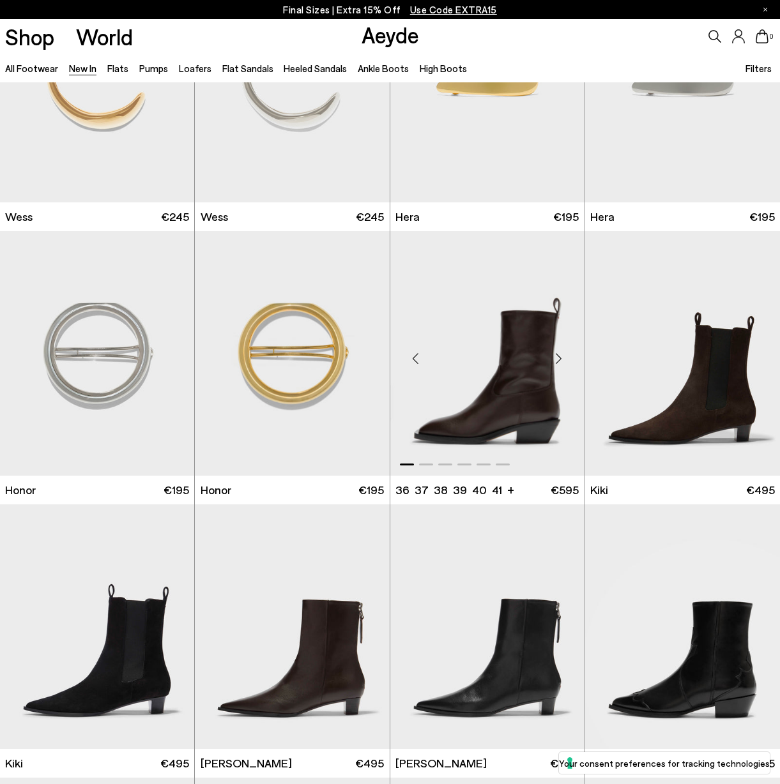
click at [562, 358] on div "Next slide" at bounding box center [559, 359] width 38 height 38
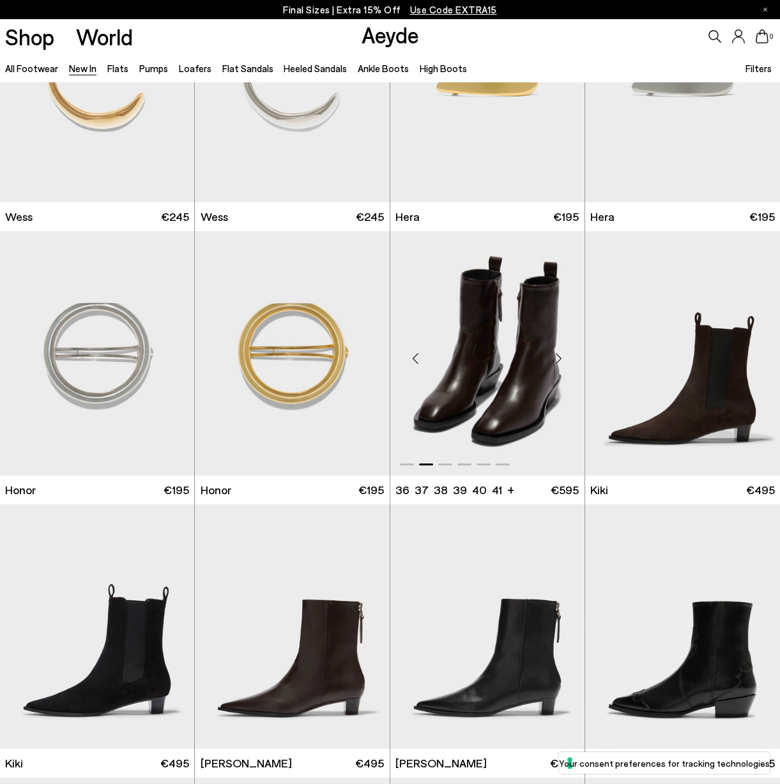
click at [562, 358] on div "Next slide" at bounding box center [559, 359] width 38 height 38
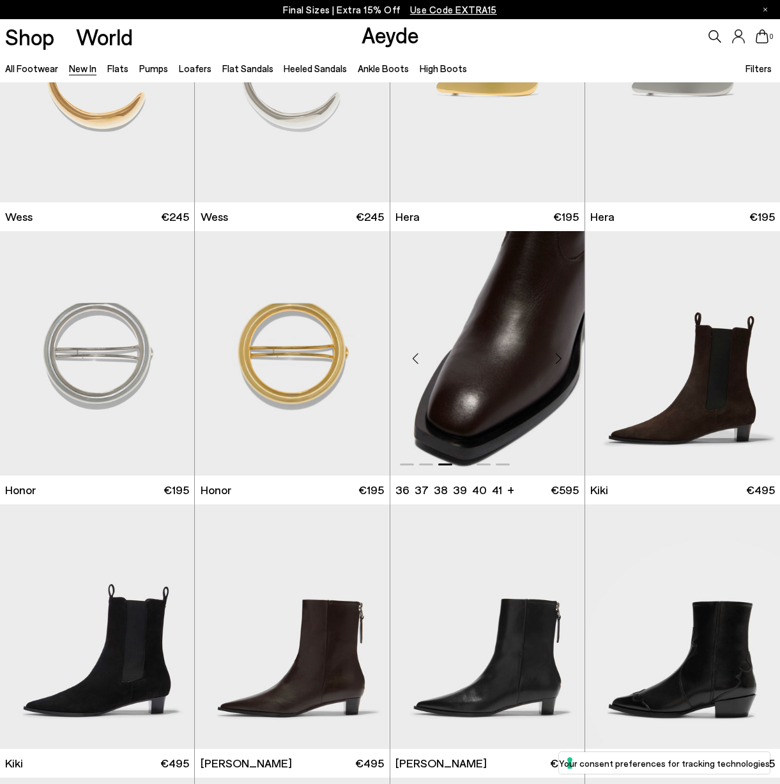
click at [562, 358] on div "Next slide" at bounding box center [559, 359] width 38 height 38
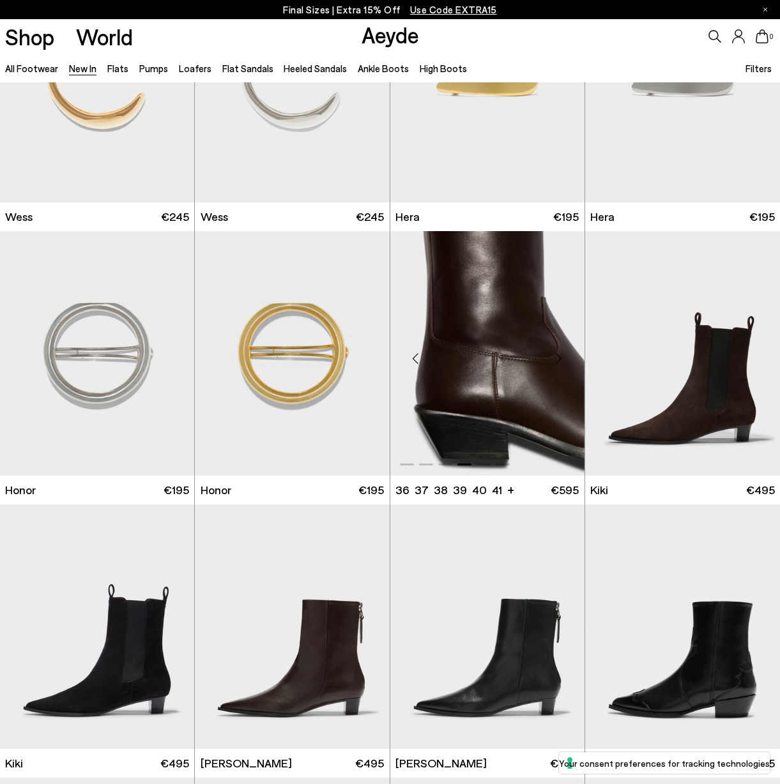
click at [561, 355] on div "Next slide" at bounding box center [559, 359] width 38 height 38
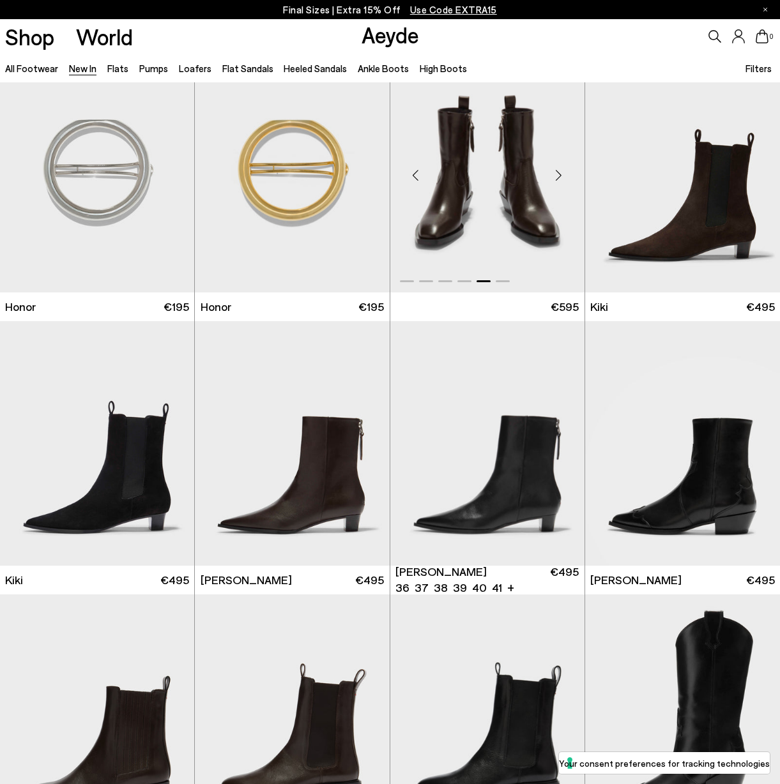
scroll to position [7684, 0]
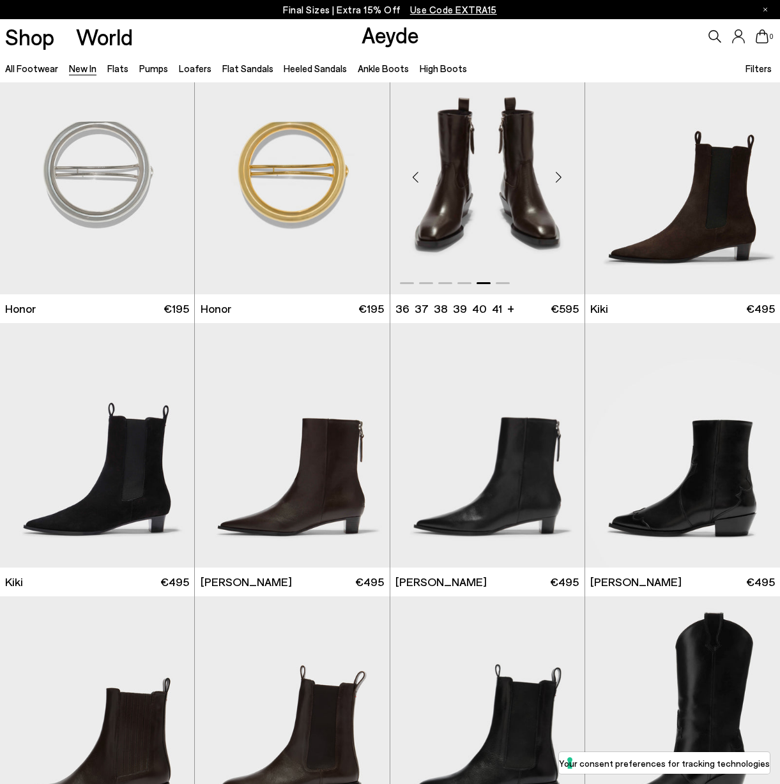
click at [562, 173] on div "Next slide" at bounding box center [559, 177] width 38 height 38
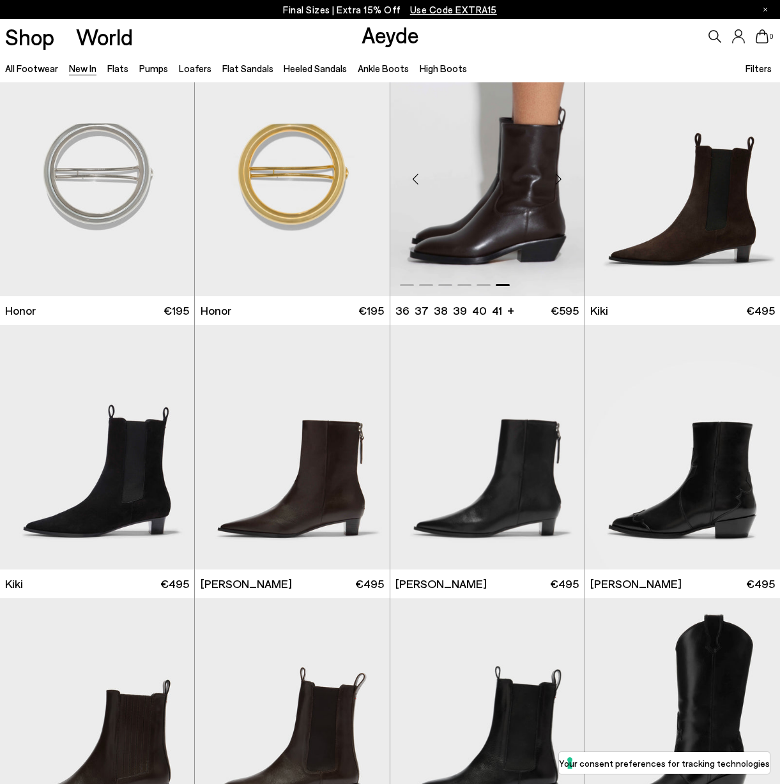
scroll to position [7675, 0]
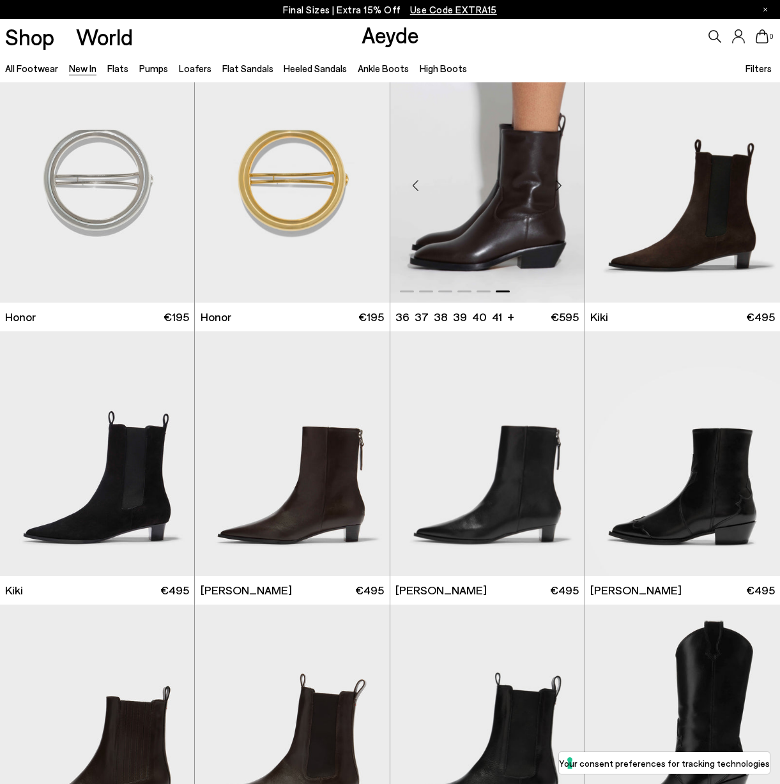
click at [560, 186] on div "Next slide" at bounding box center [559, 186] width 38 height 38
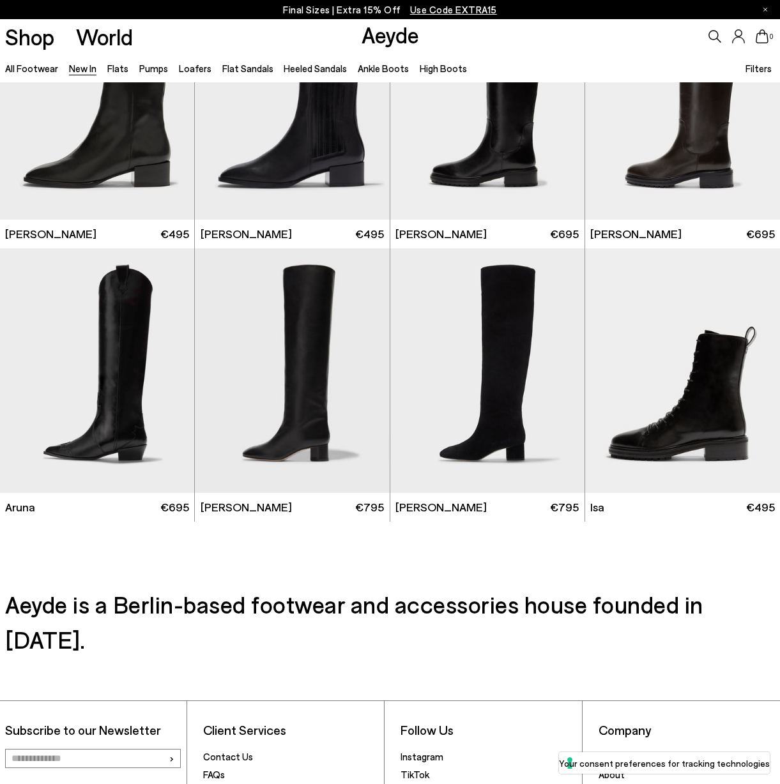
scroll to position [8853, 0]
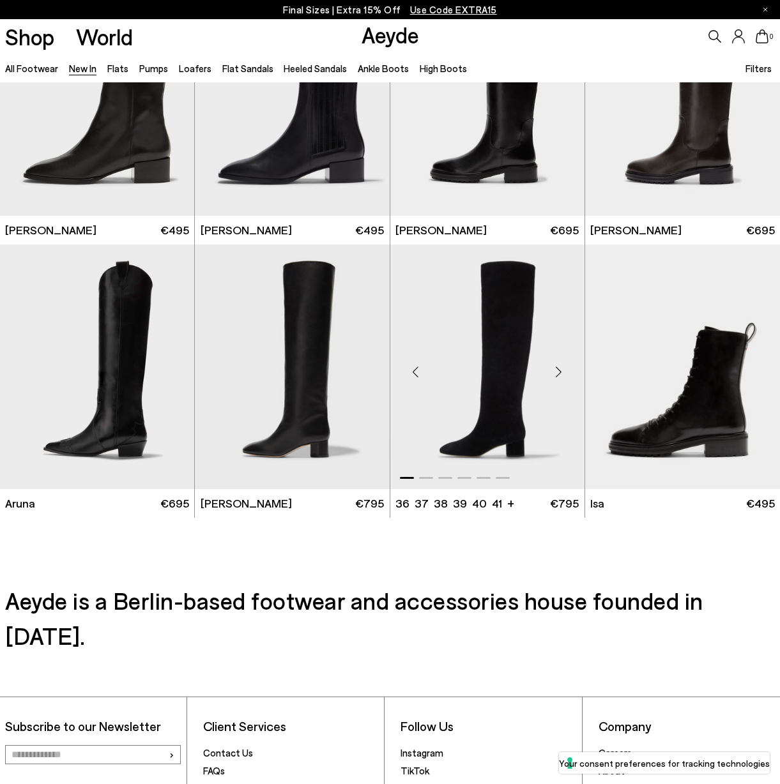
click at [557, 371] on div "Next slide" at bounding box center [559, 372] width 38 height 38
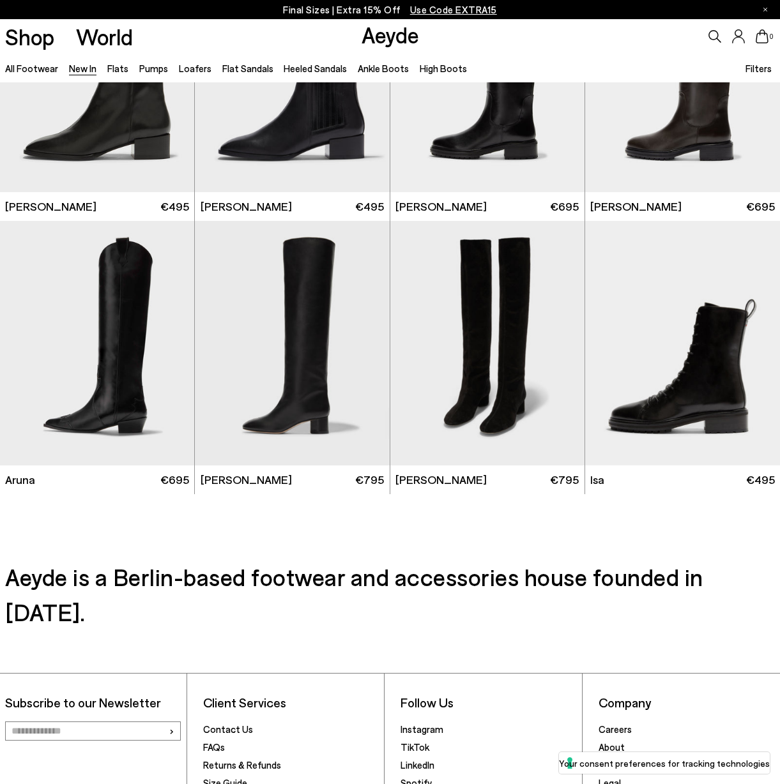
scroll to position [5442, 0]
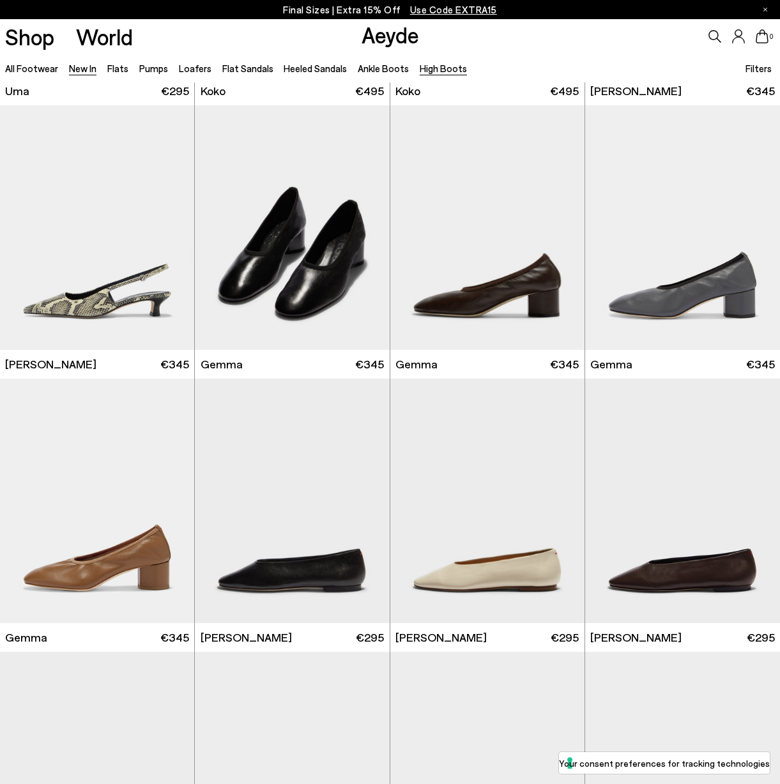
click at [427, 67] on link "High Boots" at bounding box center [443, 68] width 47 height 11
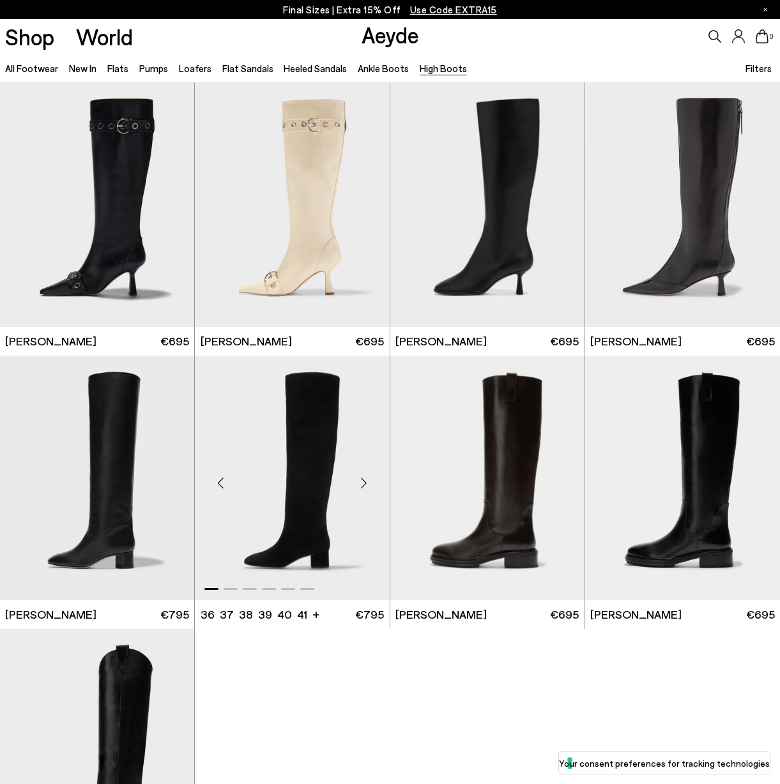
click at [363, 482] on div "Next slide" at bounding box center [364, 483] width 38 height 38
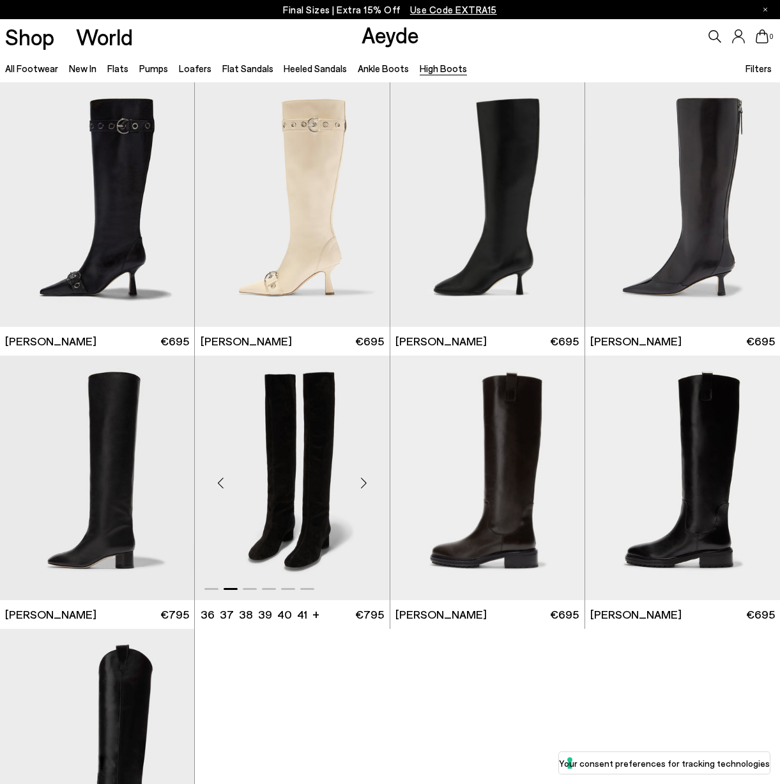
click at [363, 482] on div "Next slide" at bounding box center [364, 483] width 38 height 38
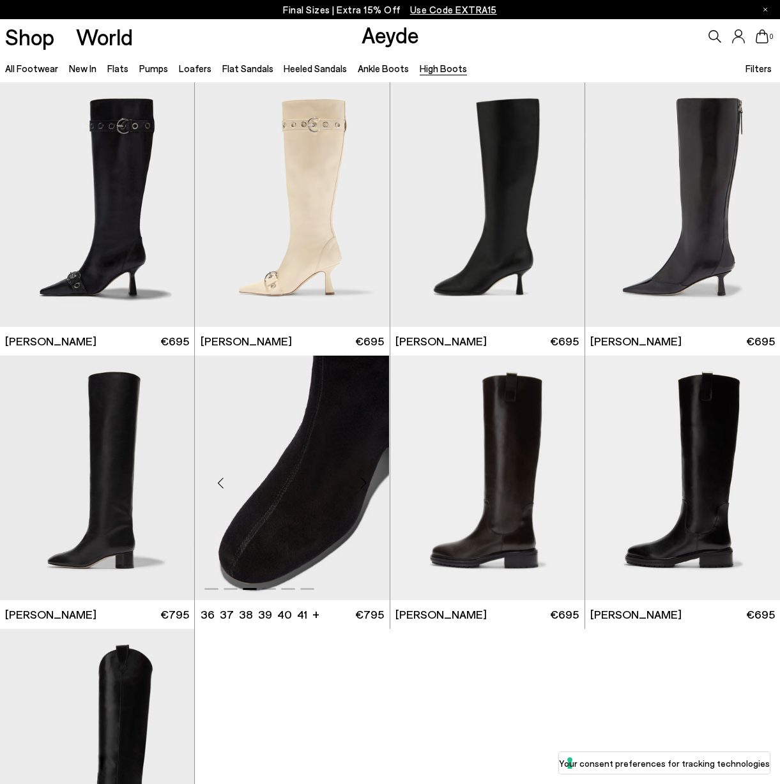
scroll to position [20, 0]
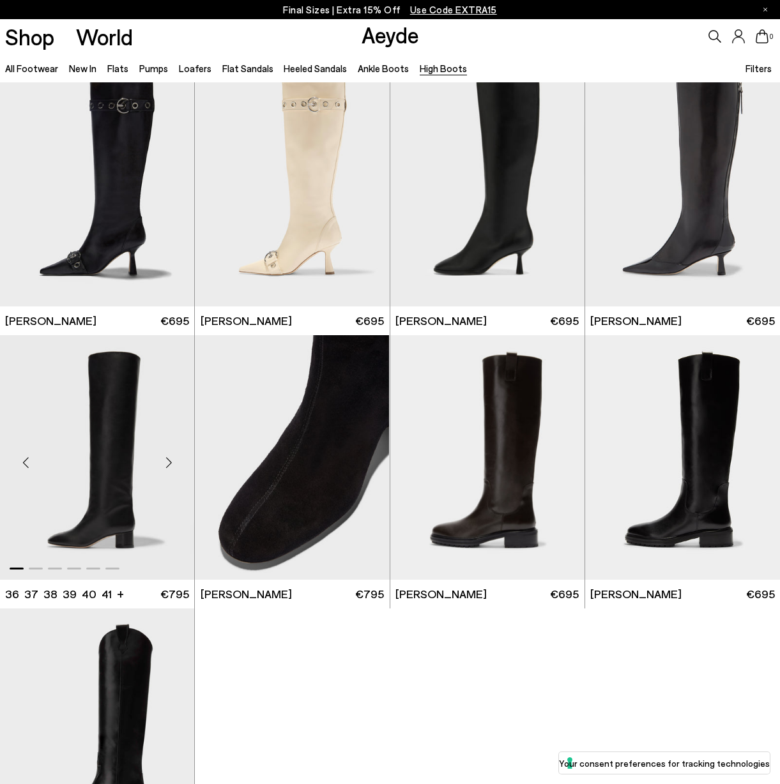
click at [169, 464] on div "Next slide" at bounding box center [168, 462] width 38 height 38
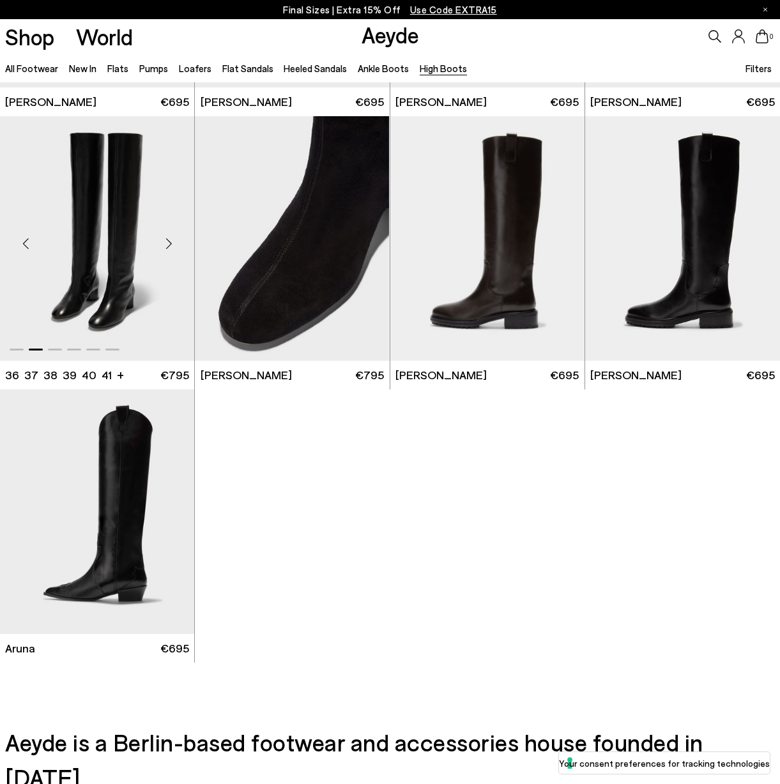
scroll to position [237, 0]
